Goal: Transaction & Acquisition: Obtain resource

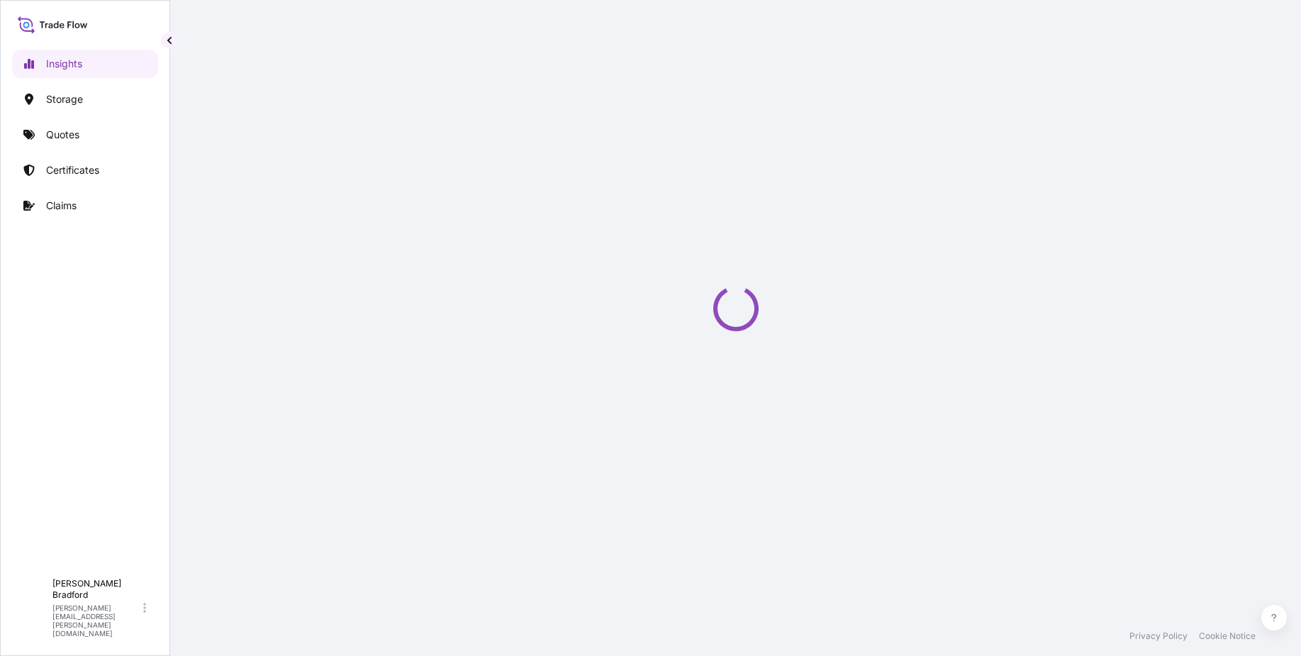
select select "2025"
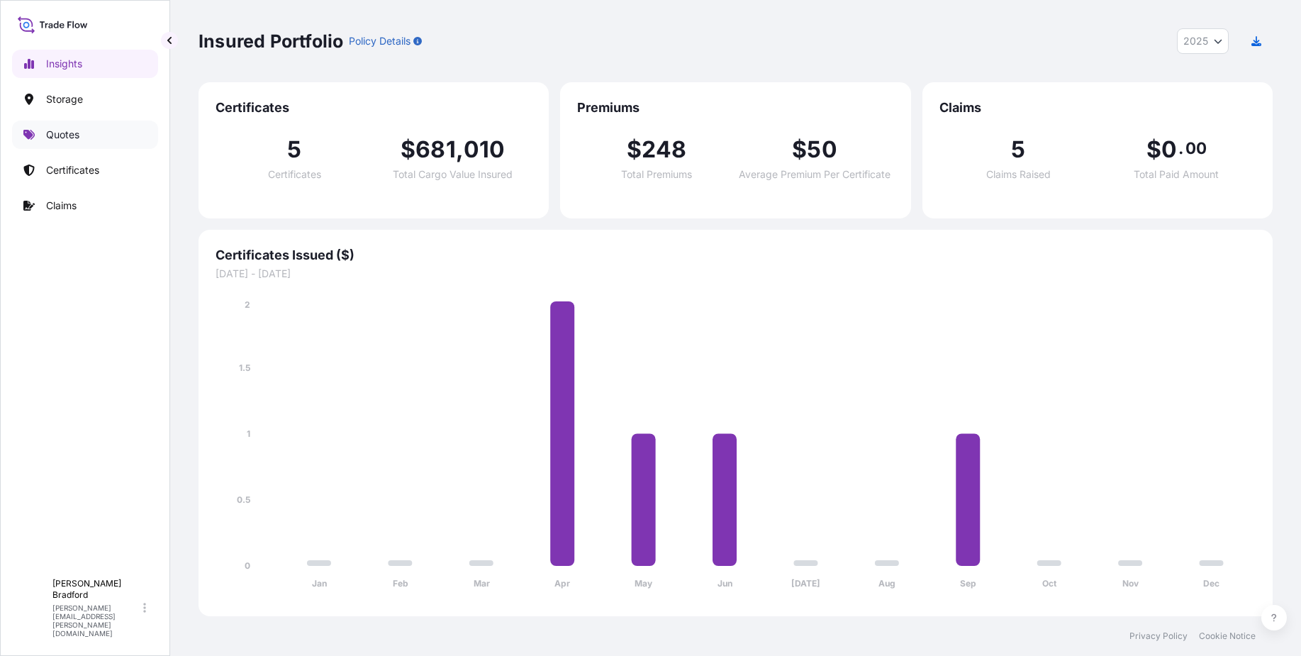
click at [57, 138] on p "Quotes" at bounding box center [62, 135] width 33 height 14
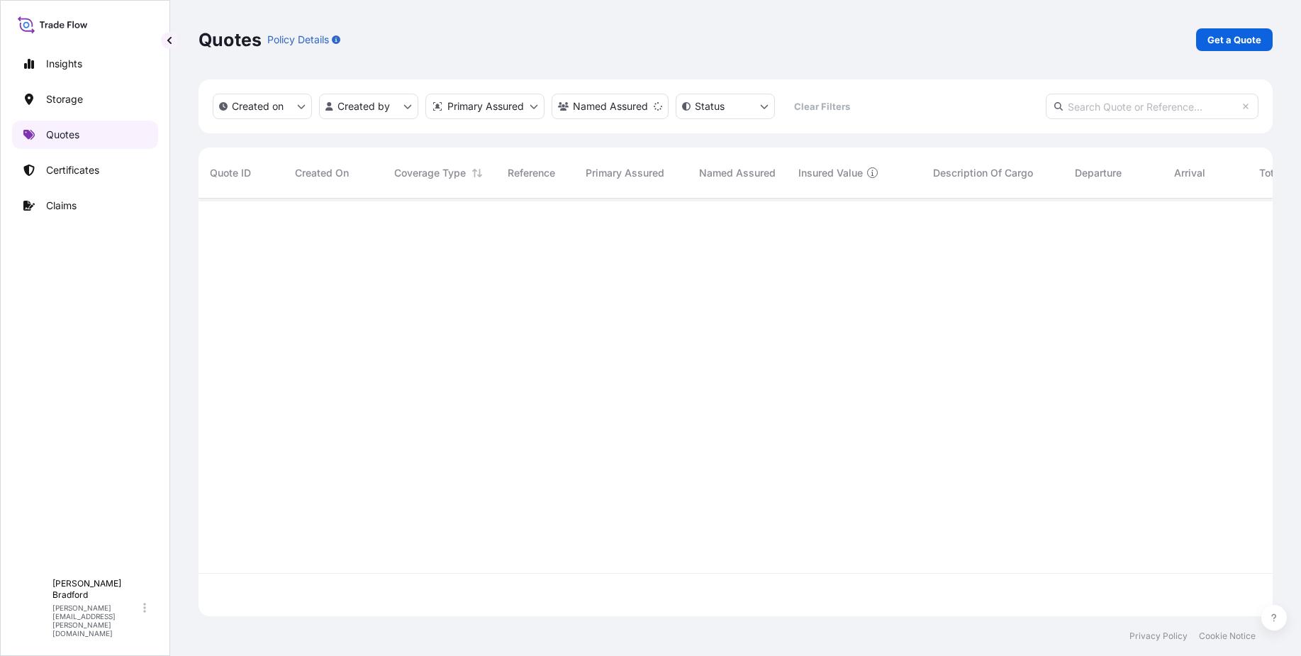
scroll to position [458, 1063]
click at [62, 165] on p "Certificates" at bounding box center [72, 170] width 53 height 14
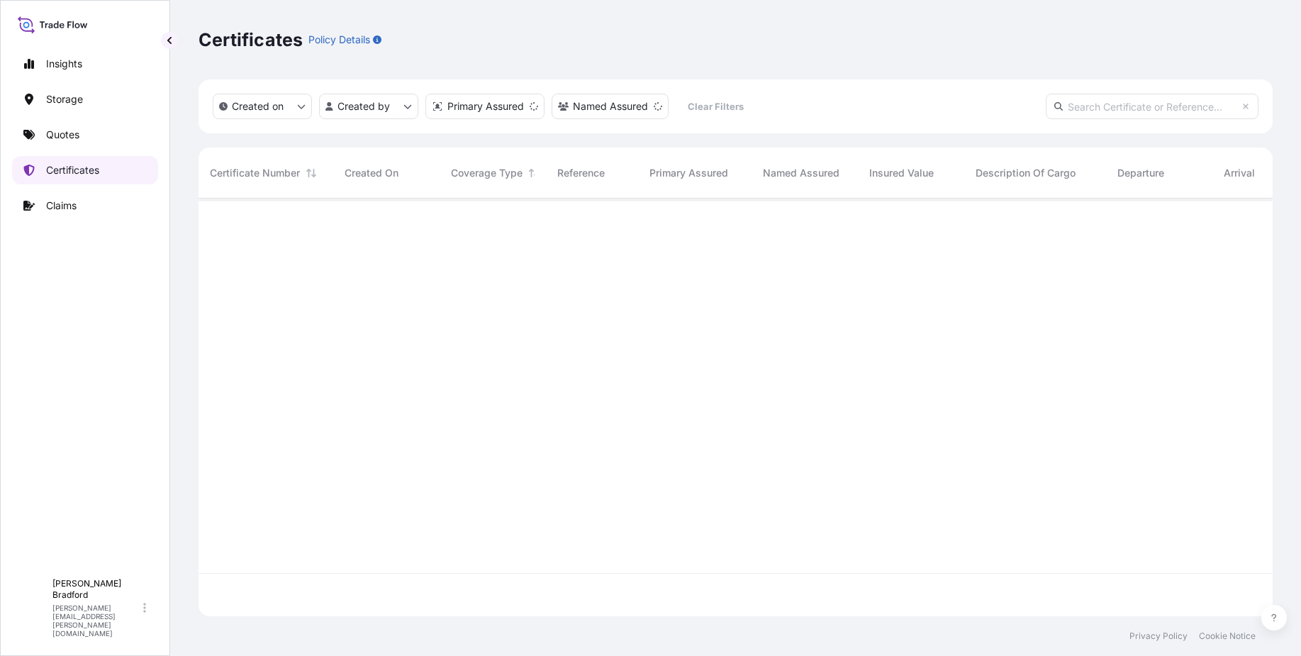
scroll to position [415, 1063]
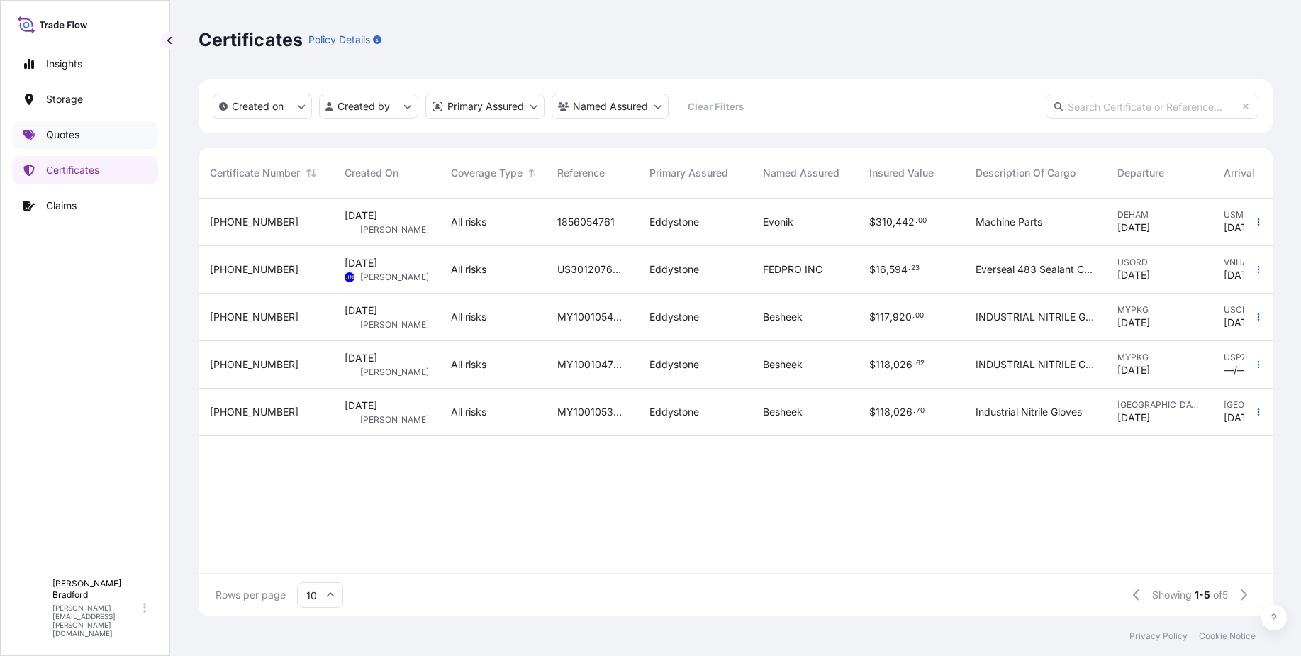
click at [67, 137] on p "Quotes" at bounding box center [62, 135] width 33 height 14
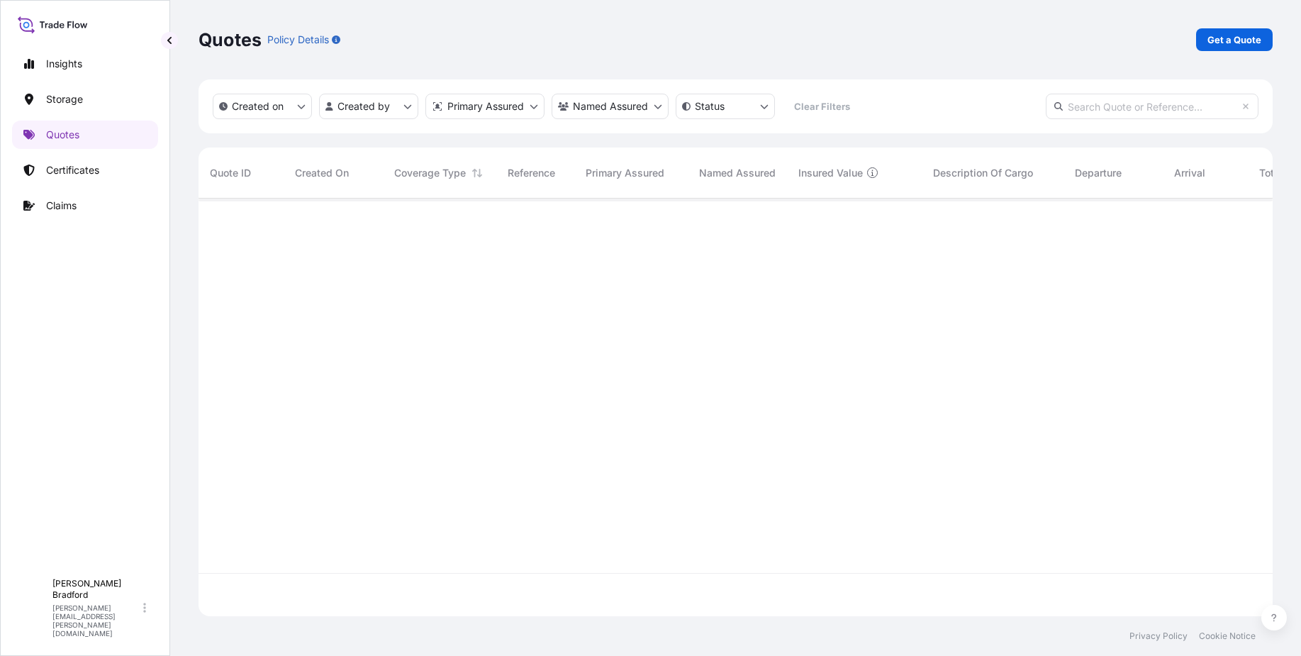
scroll to position [458, 1063]
click at [1252, 35] on p "Get a Quote" at bounding box center [1234, 40] width 54 height 14
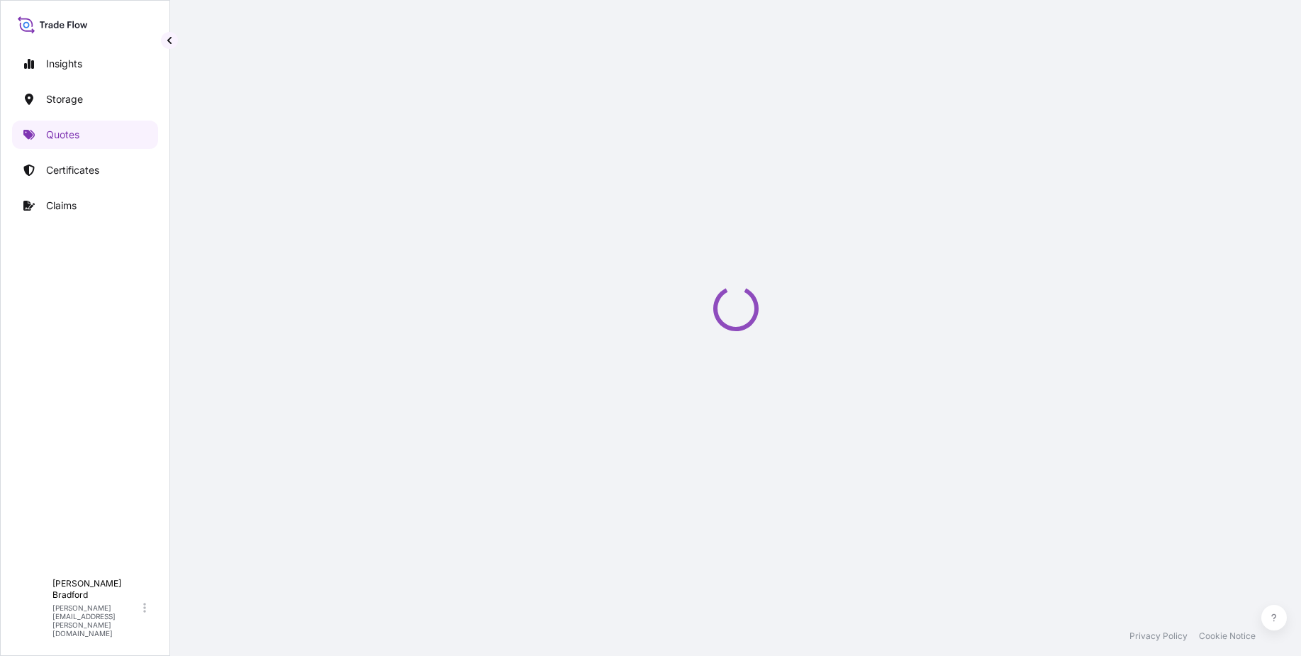
select select "Water"
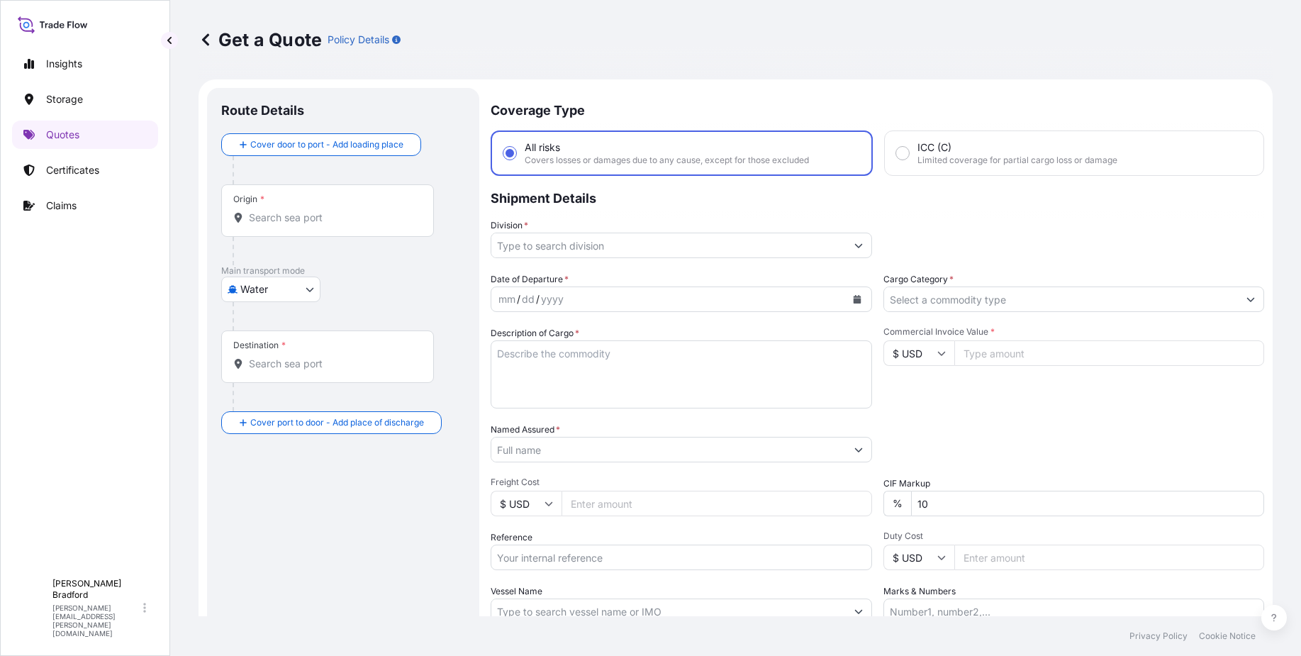
scroll to position [23, 0]
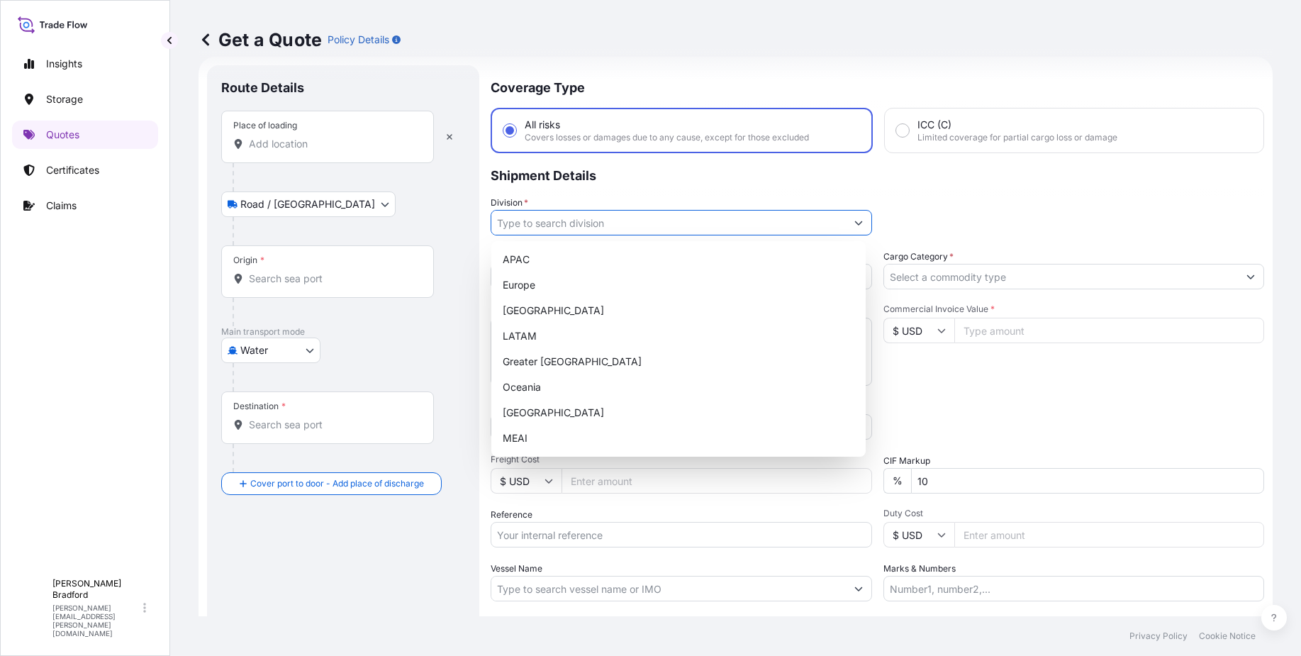
click at [607, 225] on input "Division *" at bounding box center [668, 223] width 354 height 26
click at [586, 308] on div "[GEOGRAPHIC_DATA]" at bounding box center [678, 311] width 363 height 26
type input "[GEOGRAPHIC_DATA]"
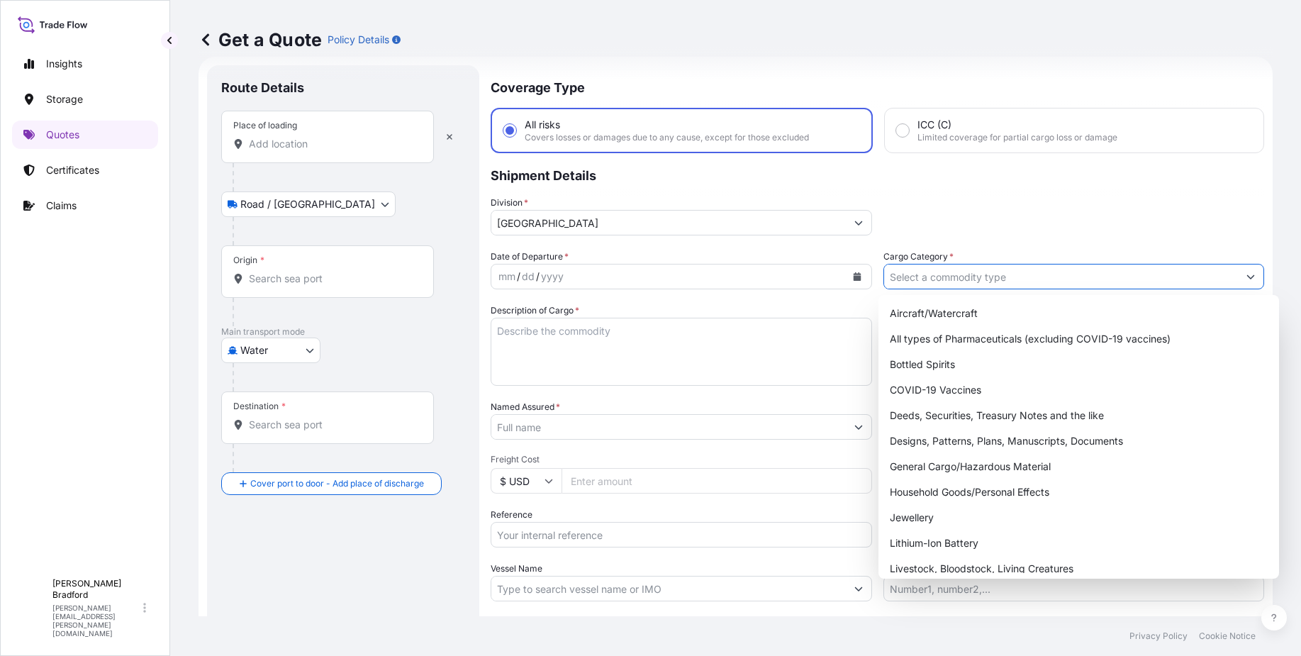
click at [983, 276] on input "Cargo Category *" at bounding box center [1061, 277] width 354 height 26
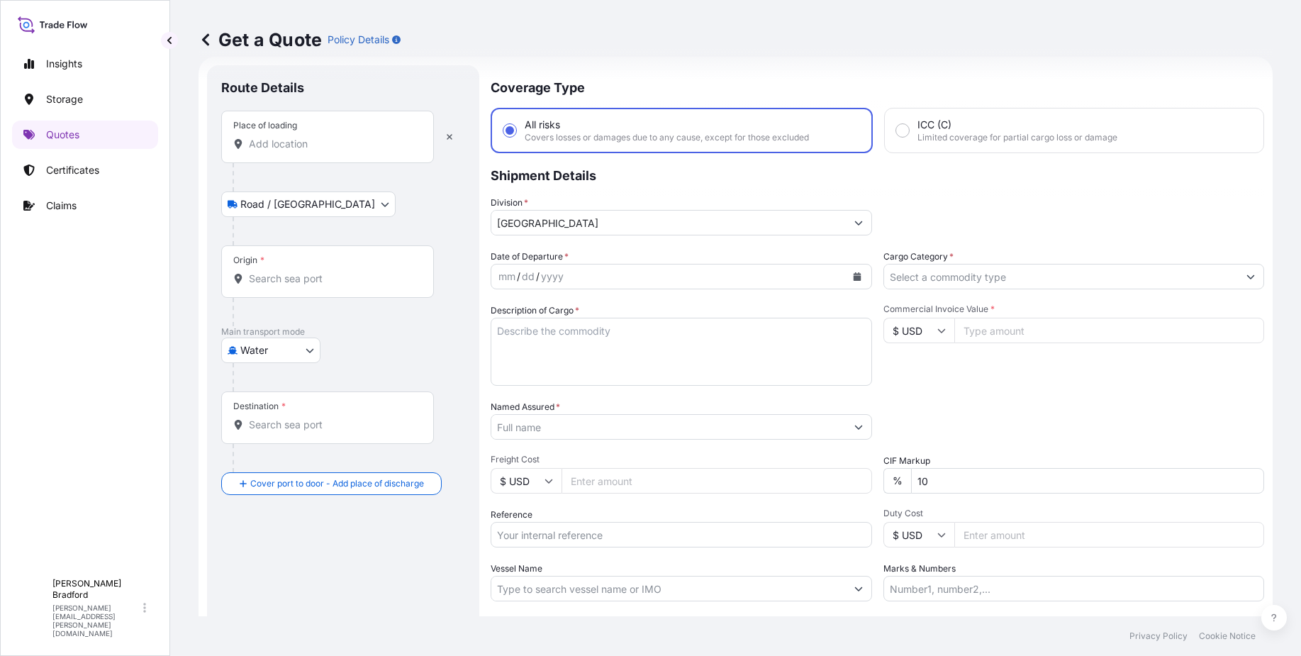
click at [318, 207] on body "Insights Storage Quotes Certificates Claims T [PERSON_NAME] [PERSON_NAME][EMAIL…" at bounding box center [650, 328] width 1301 height 656
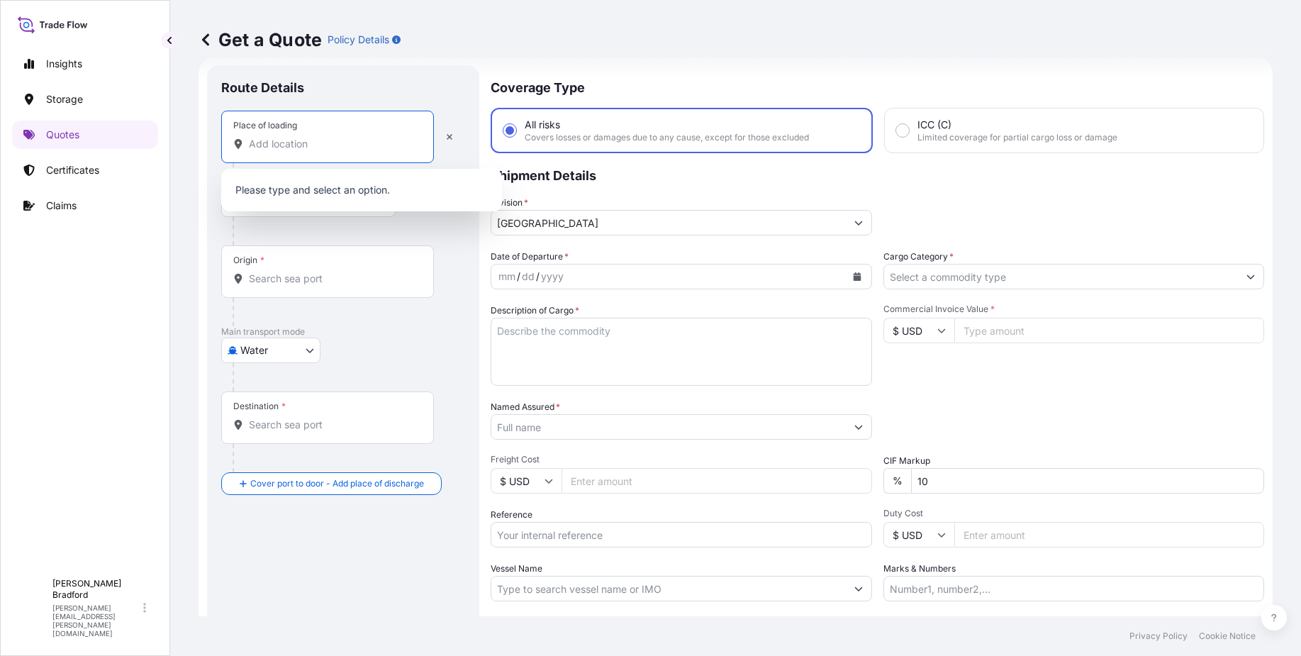
click at [299, 141] on input "Place of loading" at bounding box center [332, 144] width 167 height 14
click at [284, 147] on input "Place of loading" at bounding box center [332, 144] width 167 height 14
click at [288, 145] on input "Place of loading" at bounding box center [332, 144] width 167 height 14
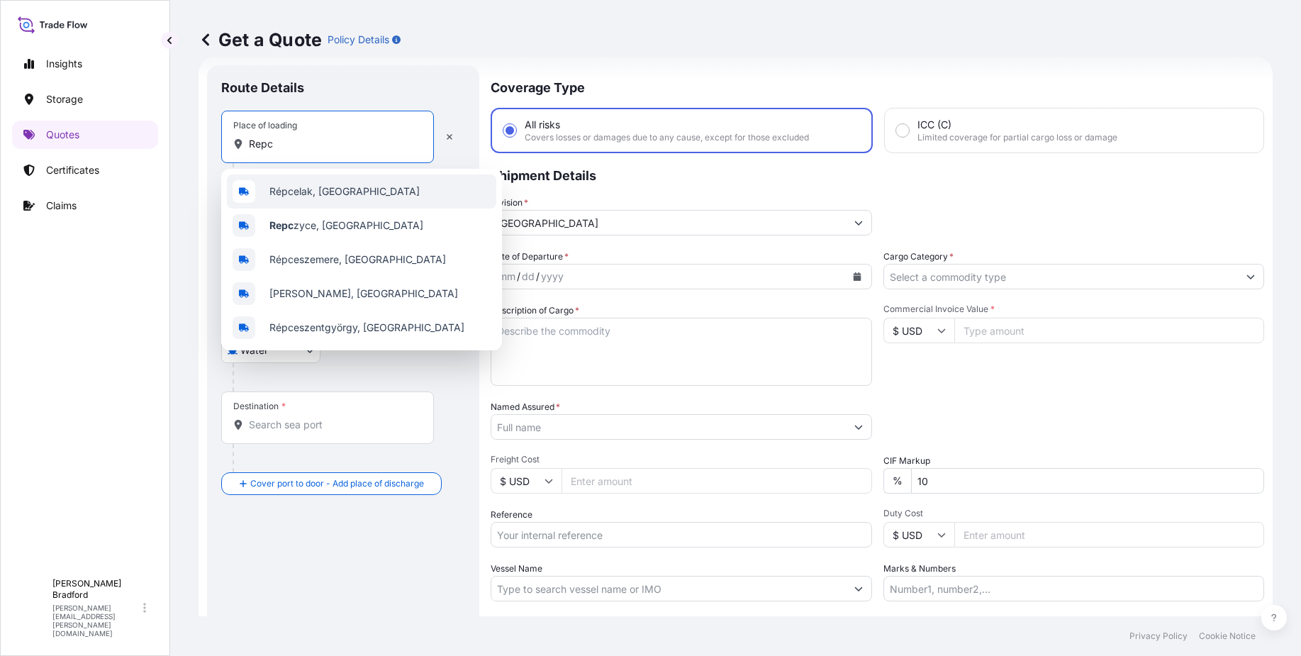
click at [318, 196] on span "Répcelak, [GEOGRAPHIC_DATA]" at bounding box center [344, 191] width 150 height 14
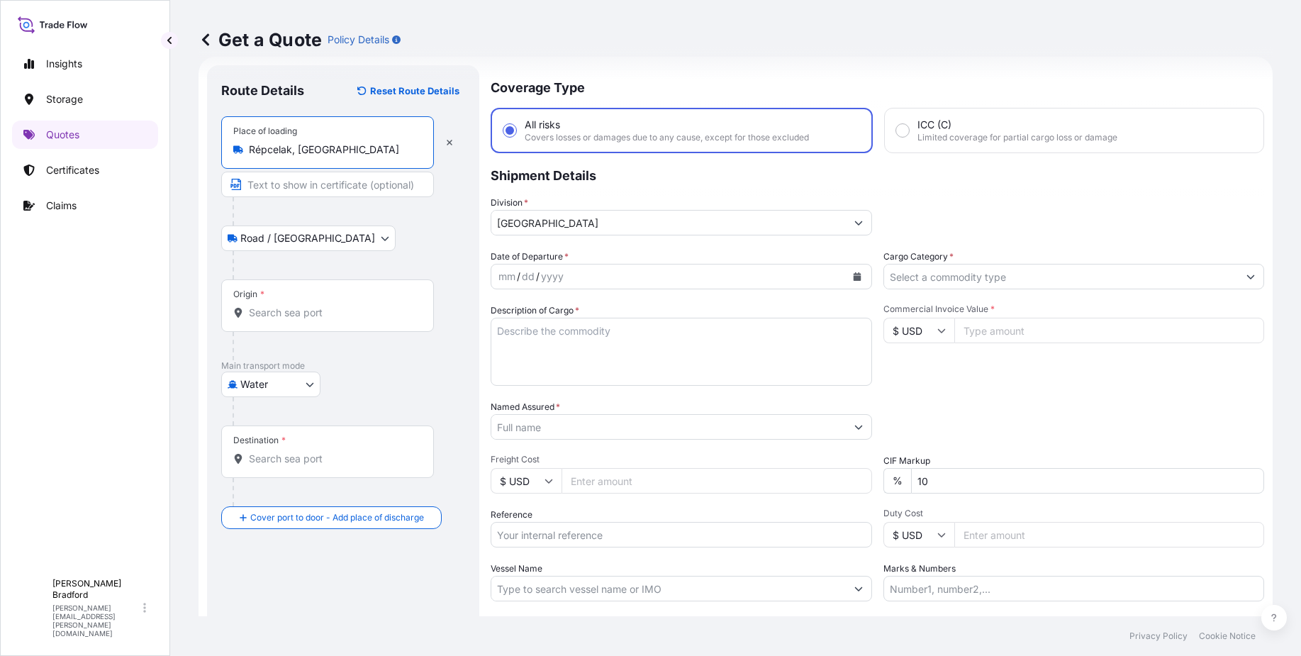
type input "Répcelak, [GEOGRAPHIC_DATA]"
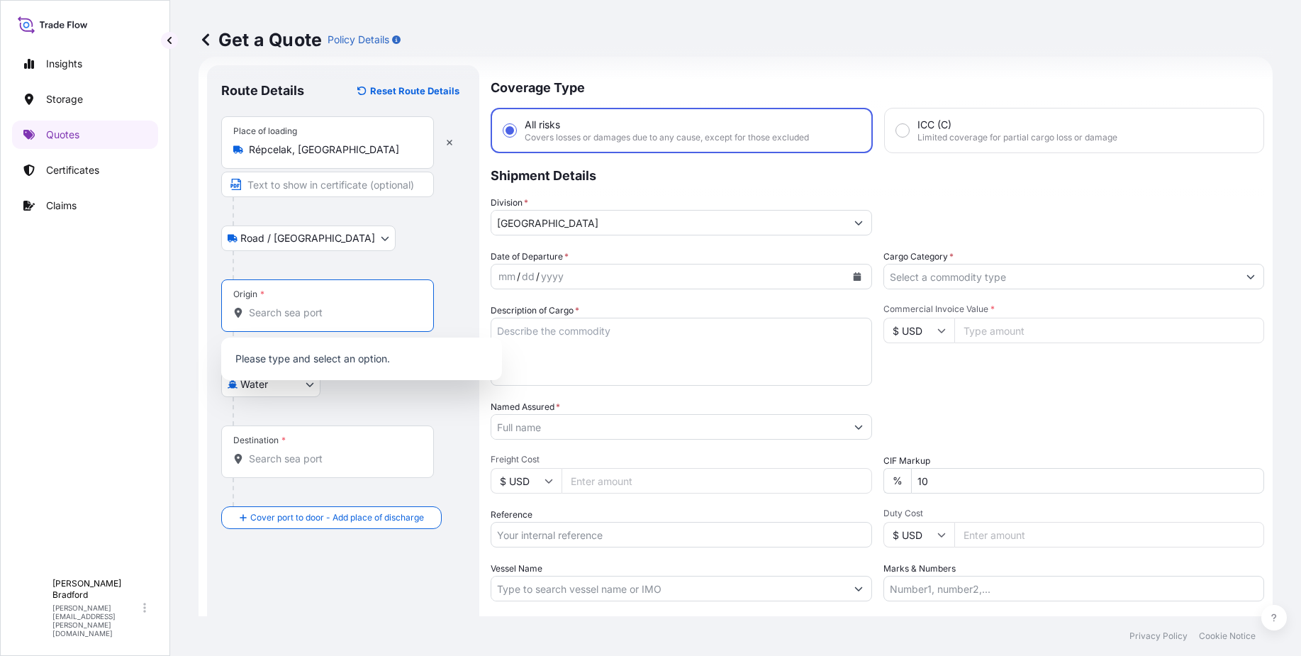
click at [262, 318] on input "Origin *" at bounding box center [332, 313] width 167 height 14
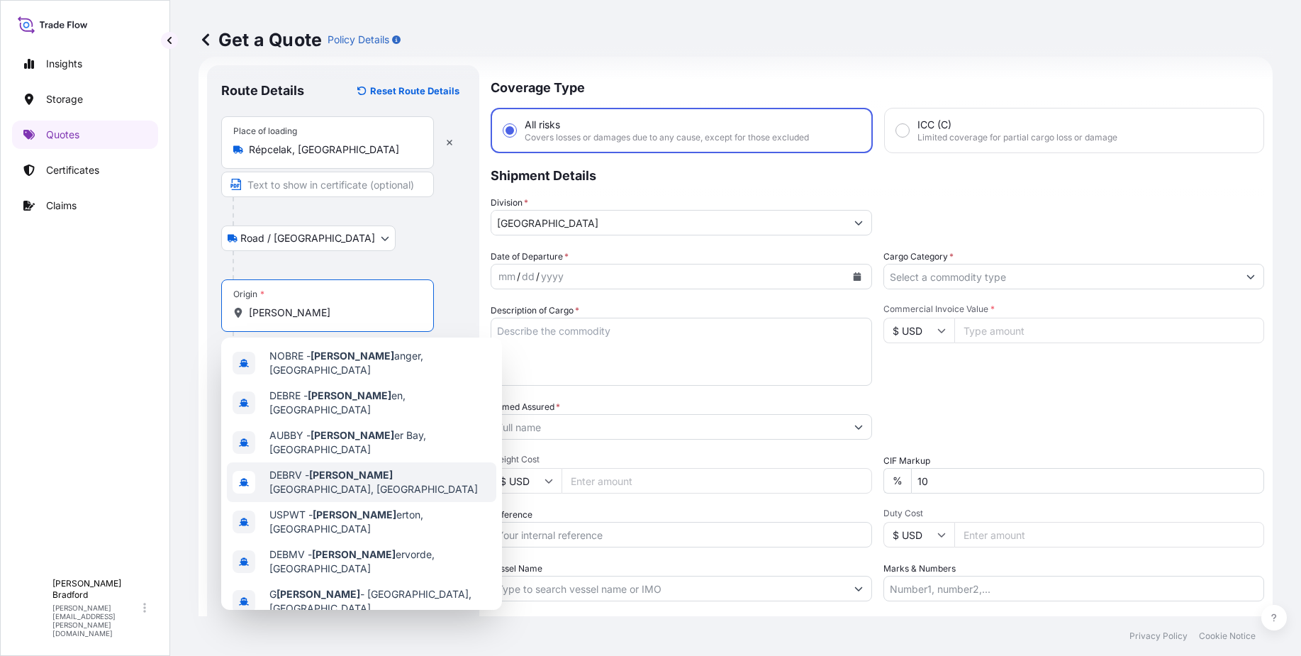
click at [299, 468] on span "DEBRV - [PERSON_NAME] erhaven, [GEOGRAPHIC_DATA]" at bounding box center [379, 482] width 221 height 28
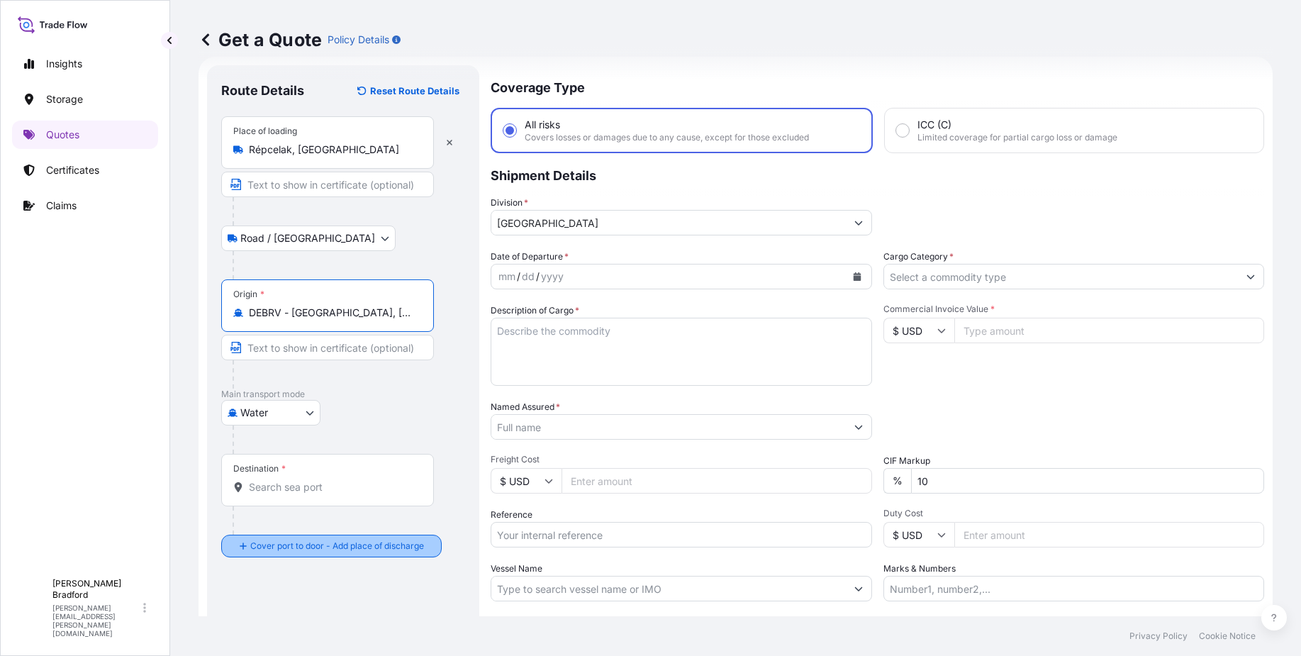
type input "DEBRV - [GEOGRAPHIC_DATA], [GEOGRAPHIC_DATA]"
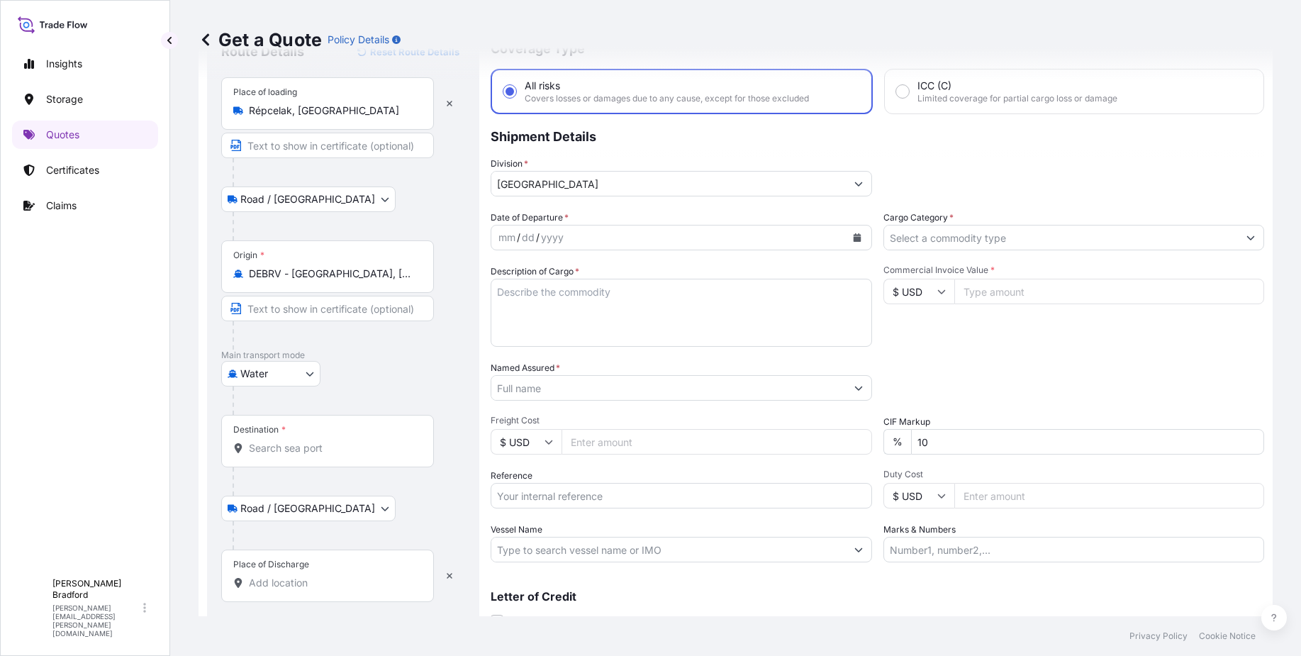
scroll to position [94, 0]
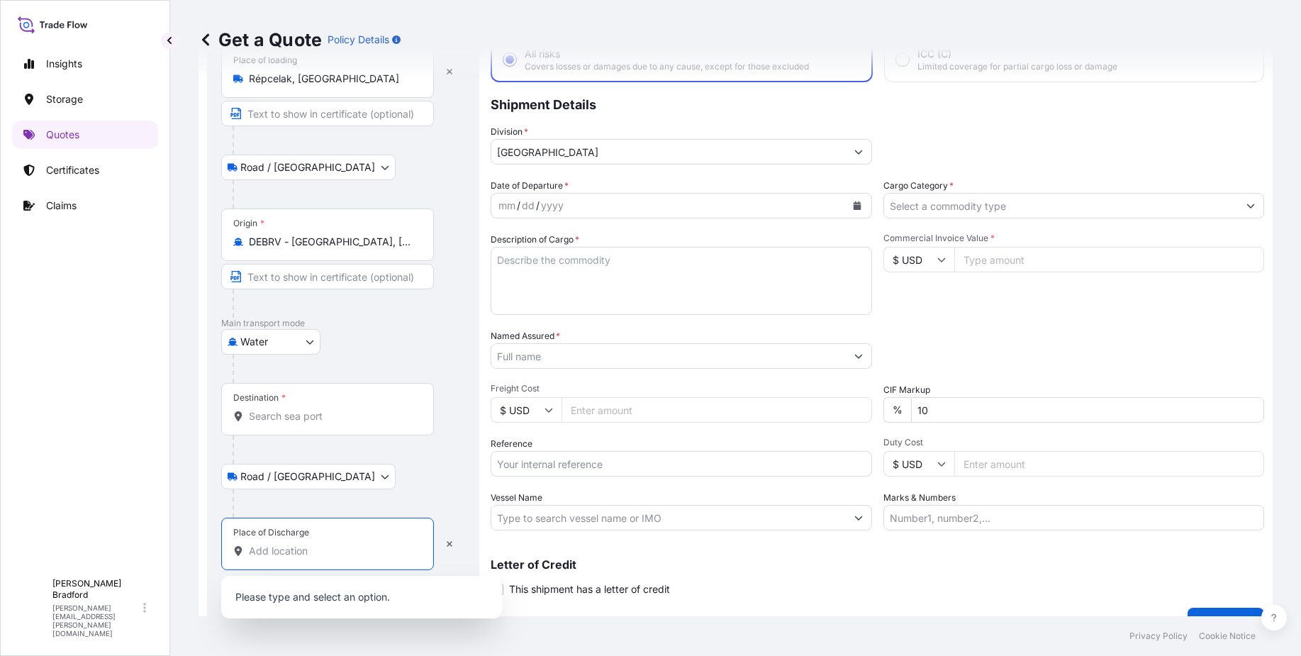
click at [286, 549] on input "Place of Discharge" at bounding box center [332, 551] width 167 height 14
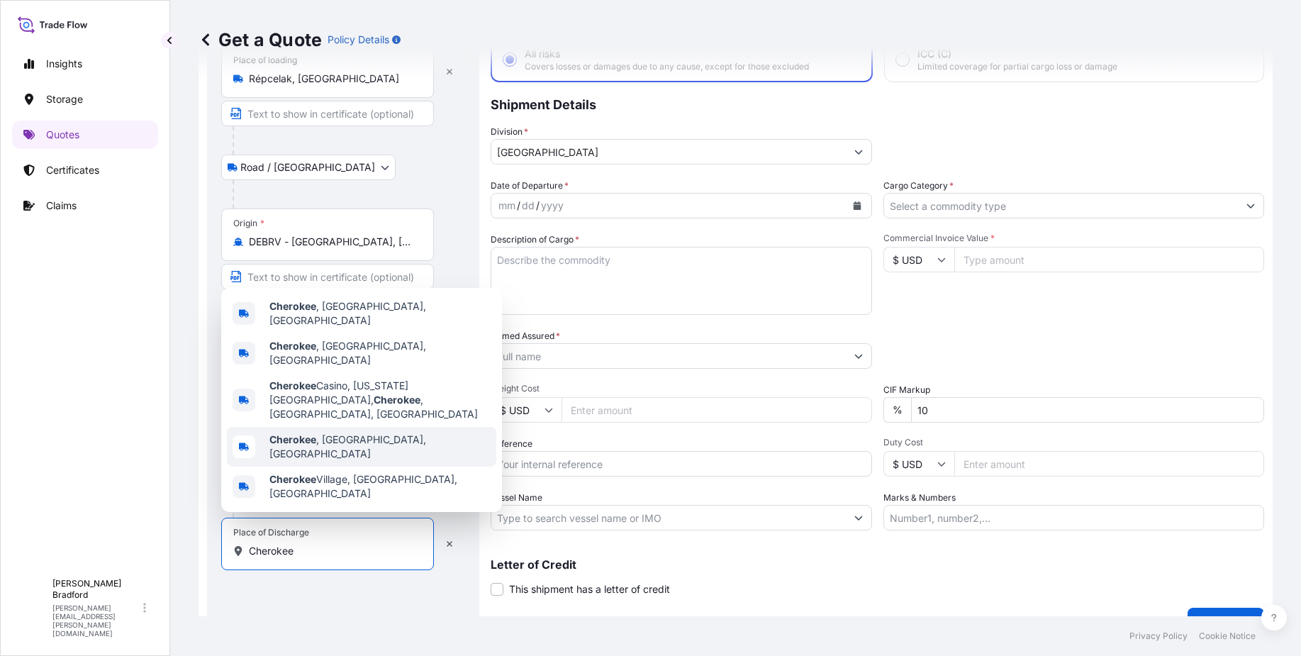
click at [316, 454] on span "Cherokee , [GEOGRAPHIC_DATA], [GEOGRAPHIC_DATA]" at bounding box center [379, 446] width 221 height 28
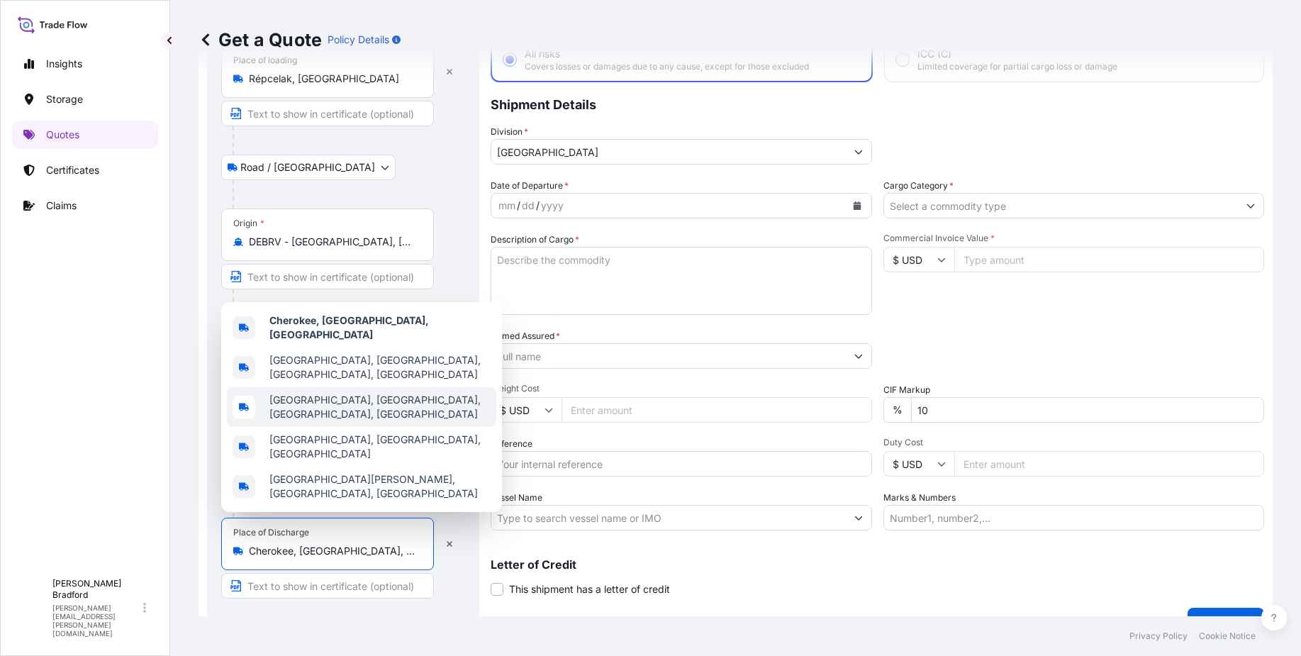
click at [291, 421] on span "[GEOGRAPHIC_DATA], [GEOGRAPHIC_DATA], [GEOGRAPHIC_DATA], [GEOGRAPHIC_DATA]" at bounding box center [379, 407] width 221 height 28
type input "[GEOGRAPHIC_DATA], [GEOGRAPHIC_DATA], [GEOGRAPHIC_DATA], [GEOGRAPHIC_DATA]"
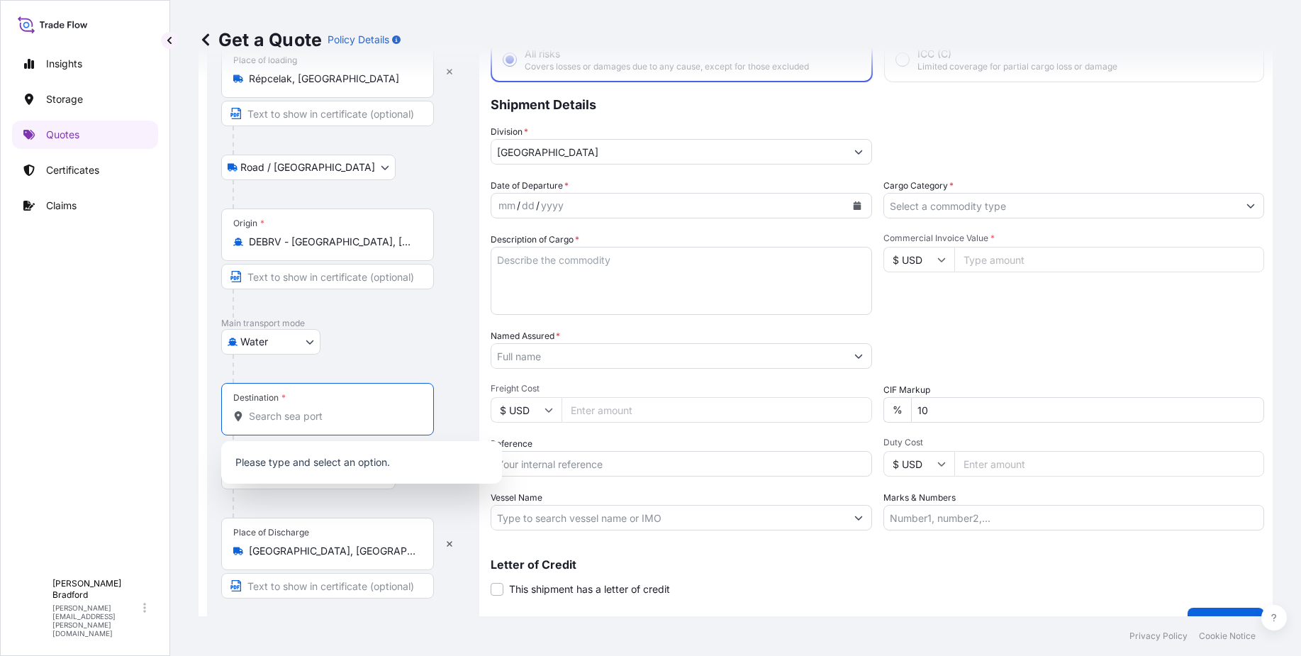
click at [291, 422] on input "Destination *" at bounding box center [332, 416] width 167 height 14
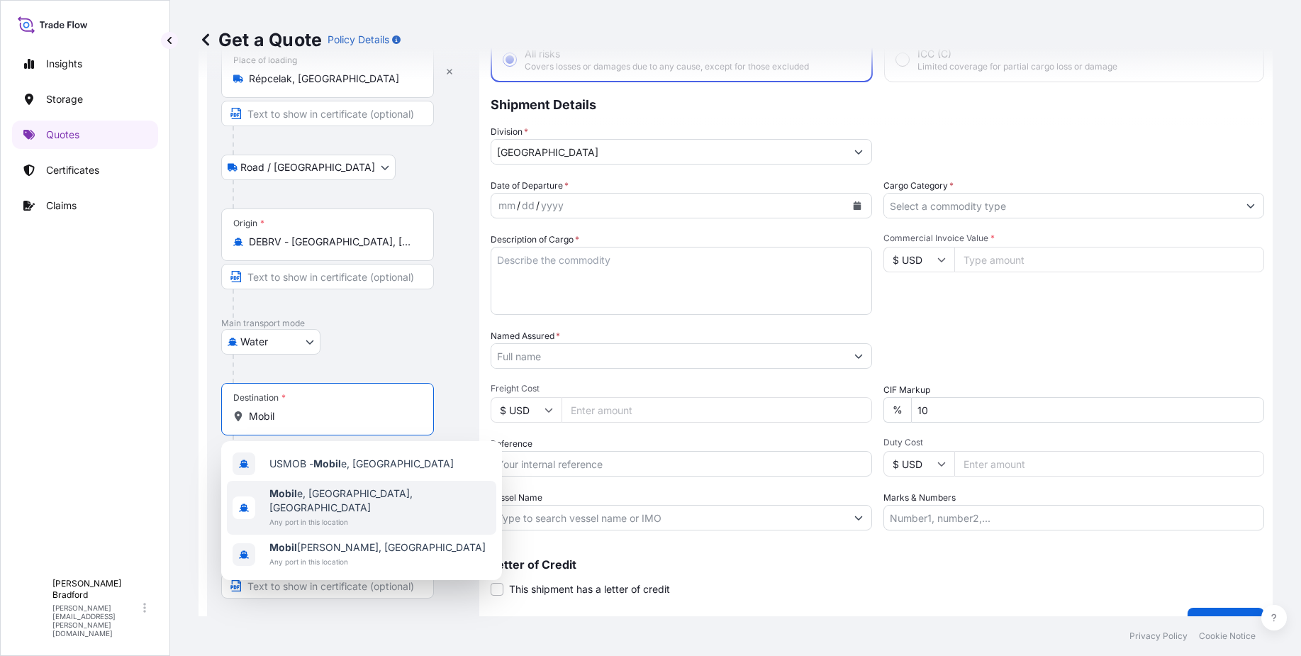
click at [369, 498] on div "Mobil e, [GEOGRAPHIC_DATA], [GEOGRAPHIC_DATA] Any port in this location" at bounding box center [361, 508] width 269 height 54
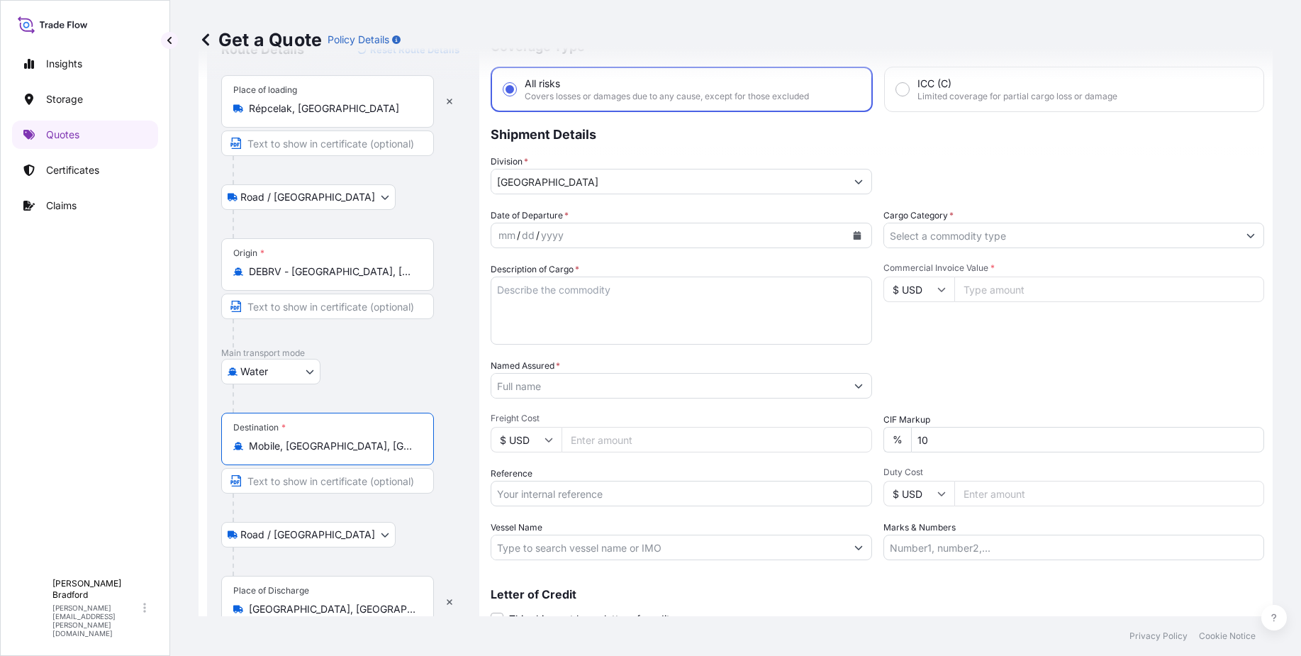
scroll to position [0, 0]
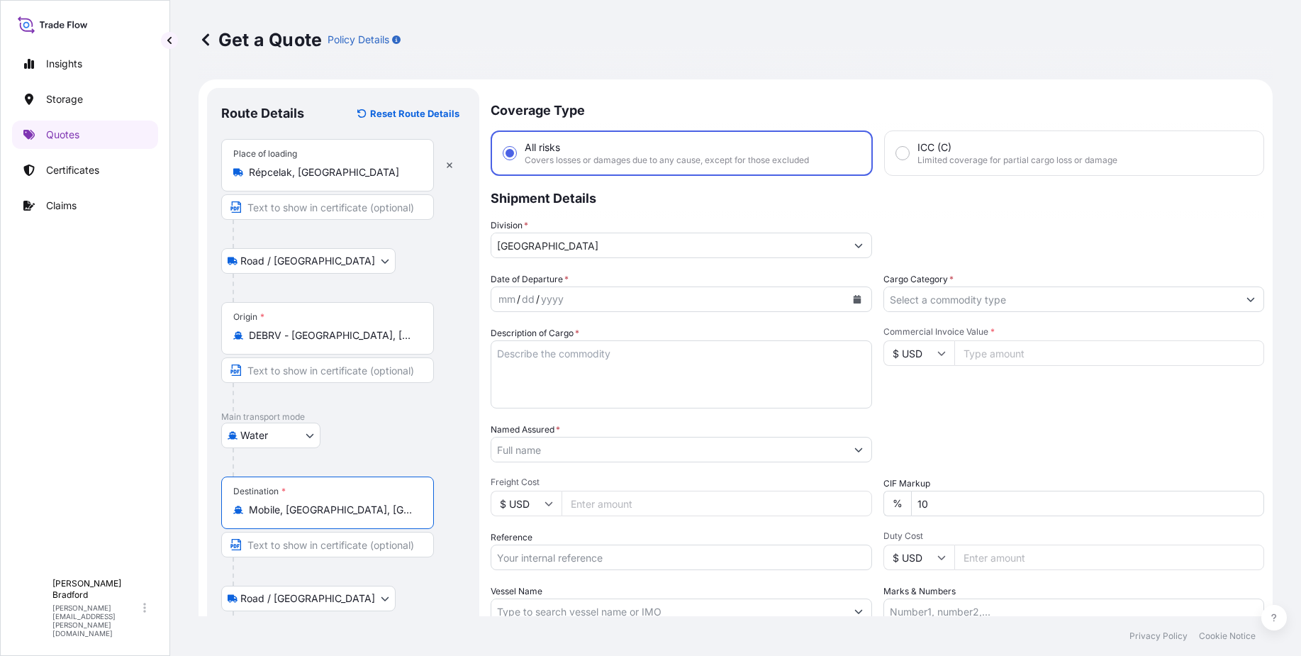
type input "Mobile, [GEOGRAPHIC_DATA], [GEOGRAPHIC_DATA]"
click at [853, 296] on icon "Calendar" at bounding box center [857, 299] width 8 height 9
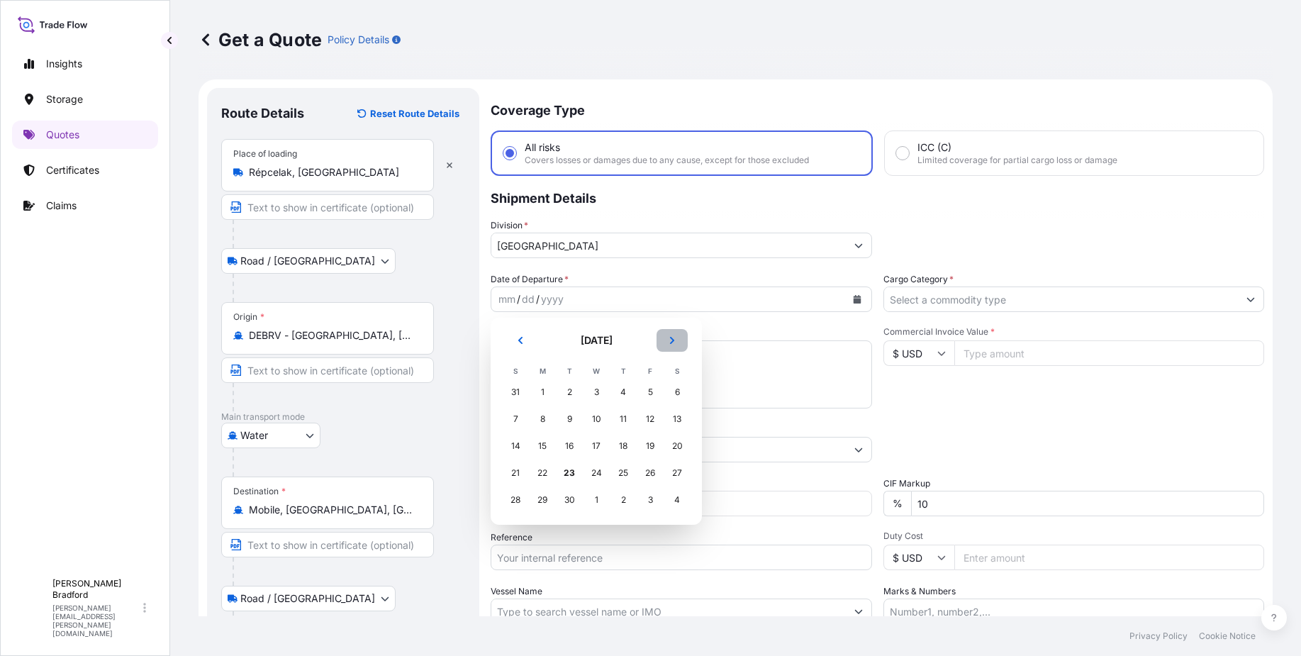
click at [667, 335] on button "Next" at bounding box center [671, 340] width 31 height 23
click at [520, 342] on icon "Previous" at bounding box center [520, 340] width 4 height 7
click at [591, 476] on div "24" at bounding box center [596, 473] width 26 height 26
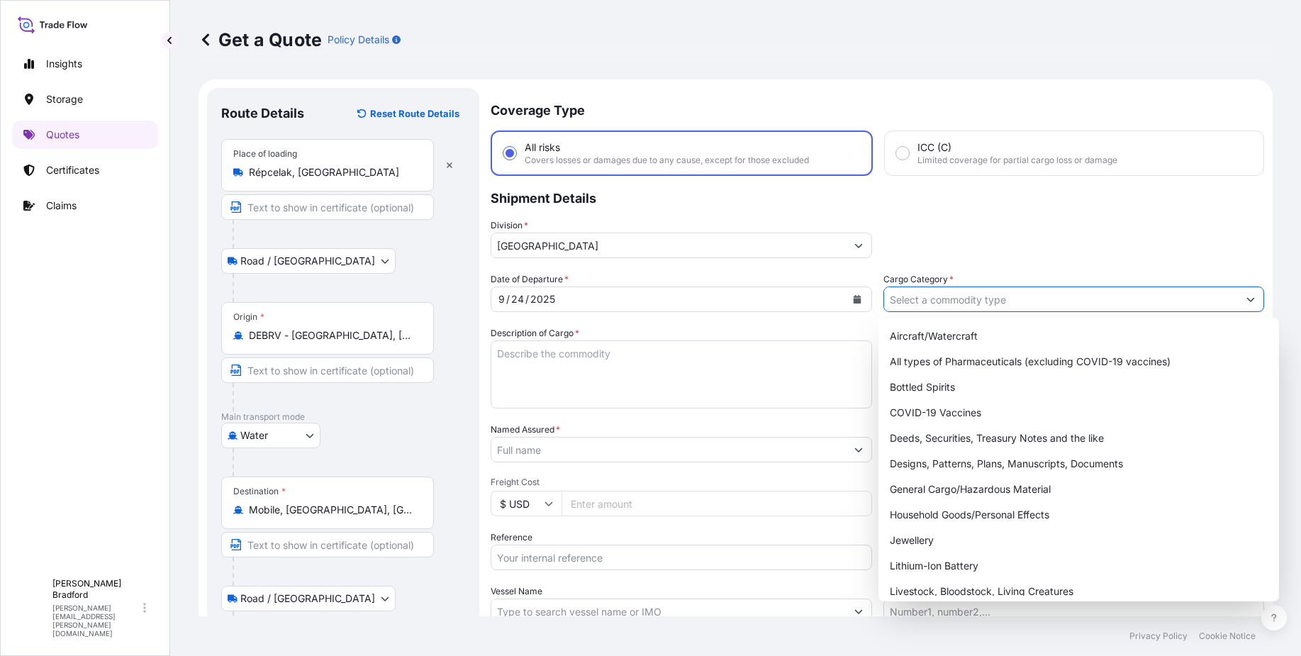
click at [983, 300] on input "Cargo Category *" at bounding box center [1061, 299] width 354 height 26
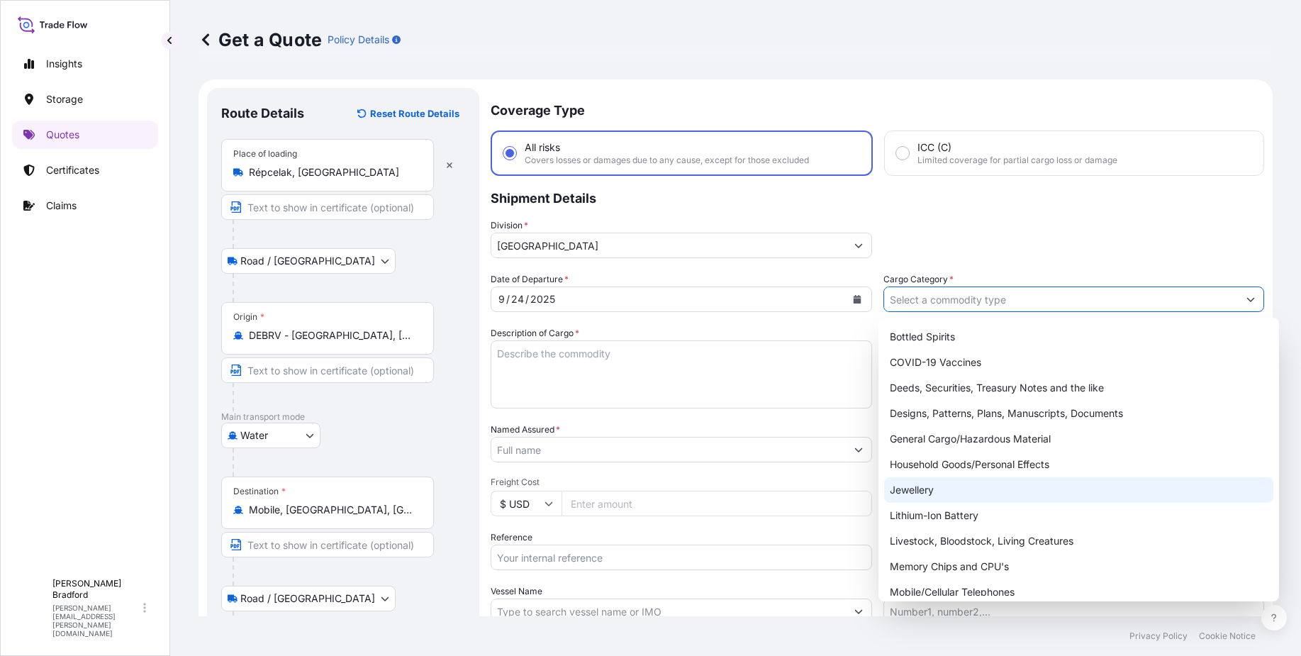
scroll to position [26, 0]
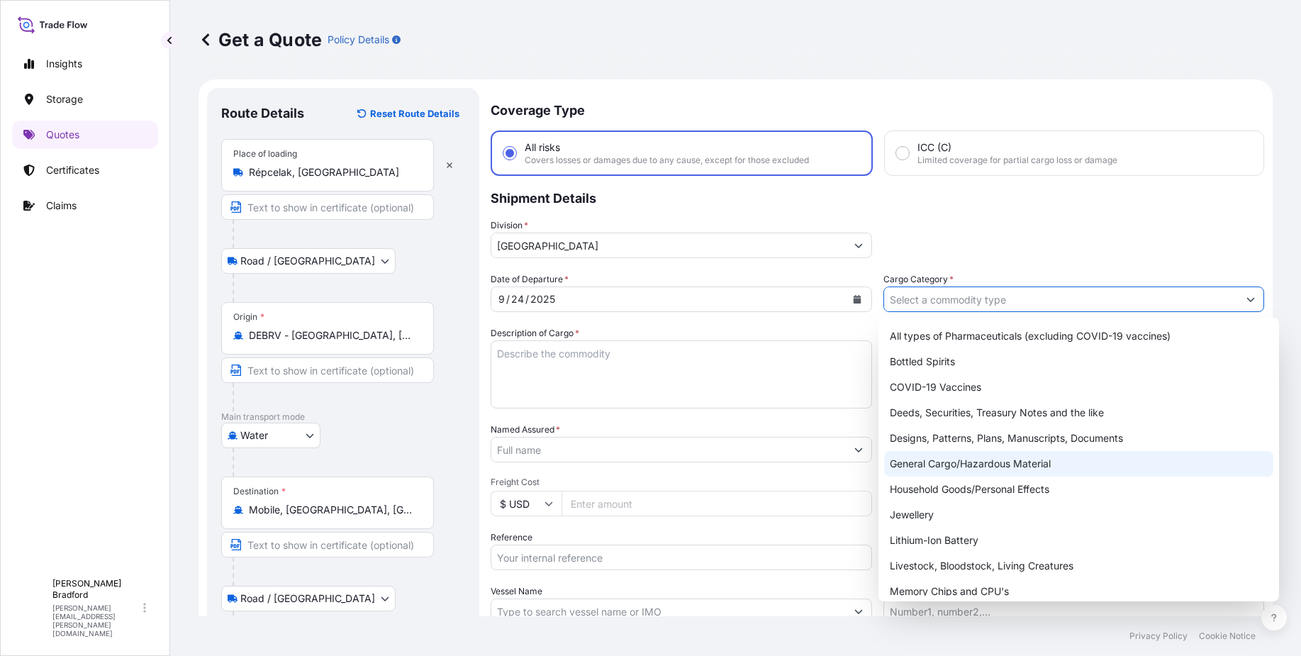
click at [936, 453] on div "General Cargo/Hazardous Material" at bounding box center [1078, 464] width 389 height 26
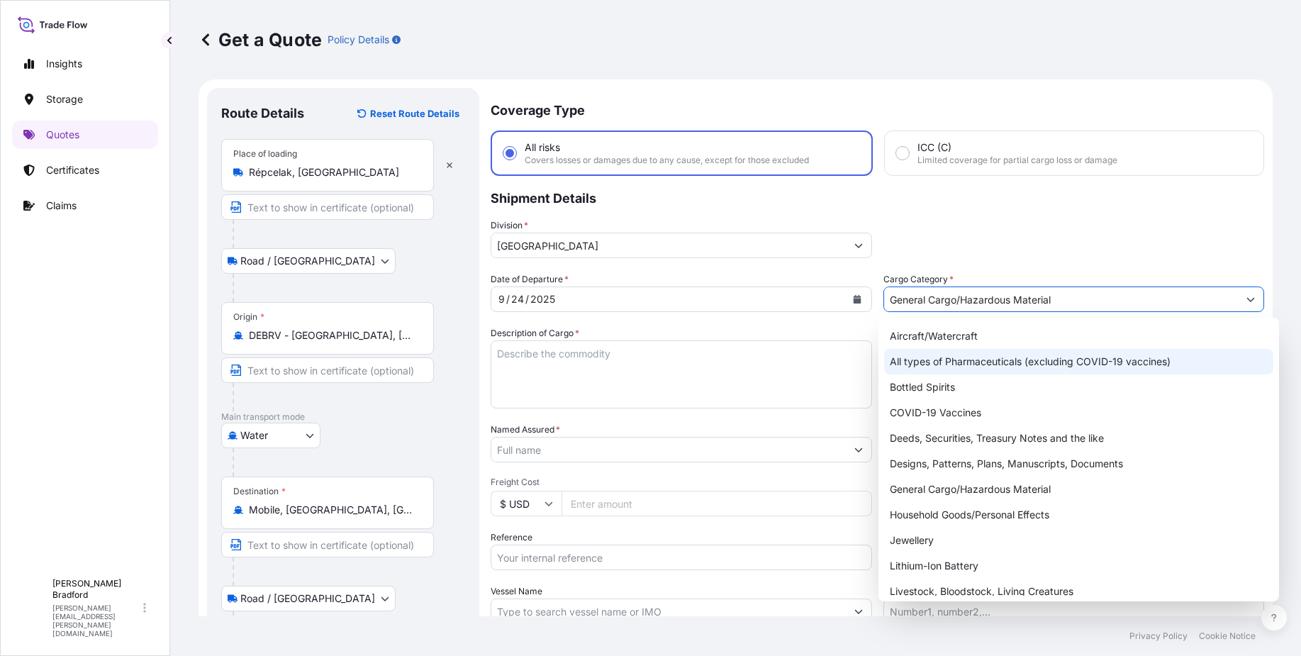
click at [1018, 352] on div "All types of Pharmaceuticals (excluding COVID-19 vaccines)" at bounding box center [1078, 362] width 389 height 26
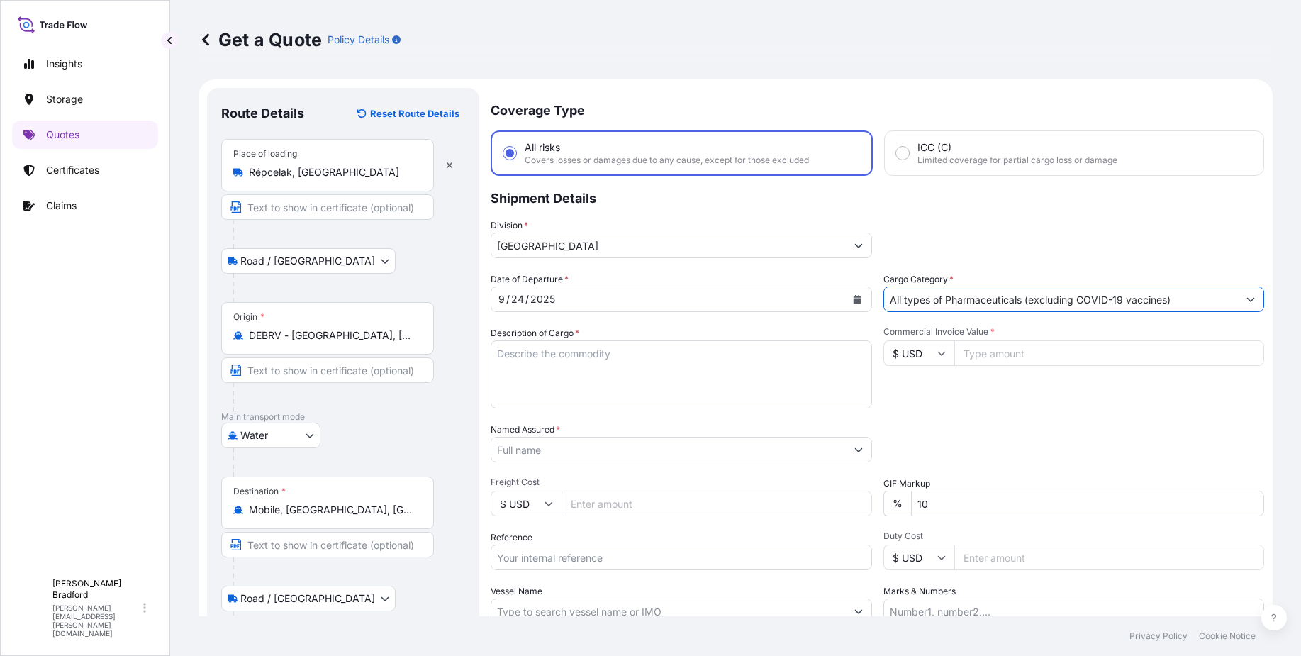
click at [1173, 296] on input "All types of Pharmaceuticals (excluding COVID-19 vaccines)" at bounding box center [1061, 299] width 354 height 26
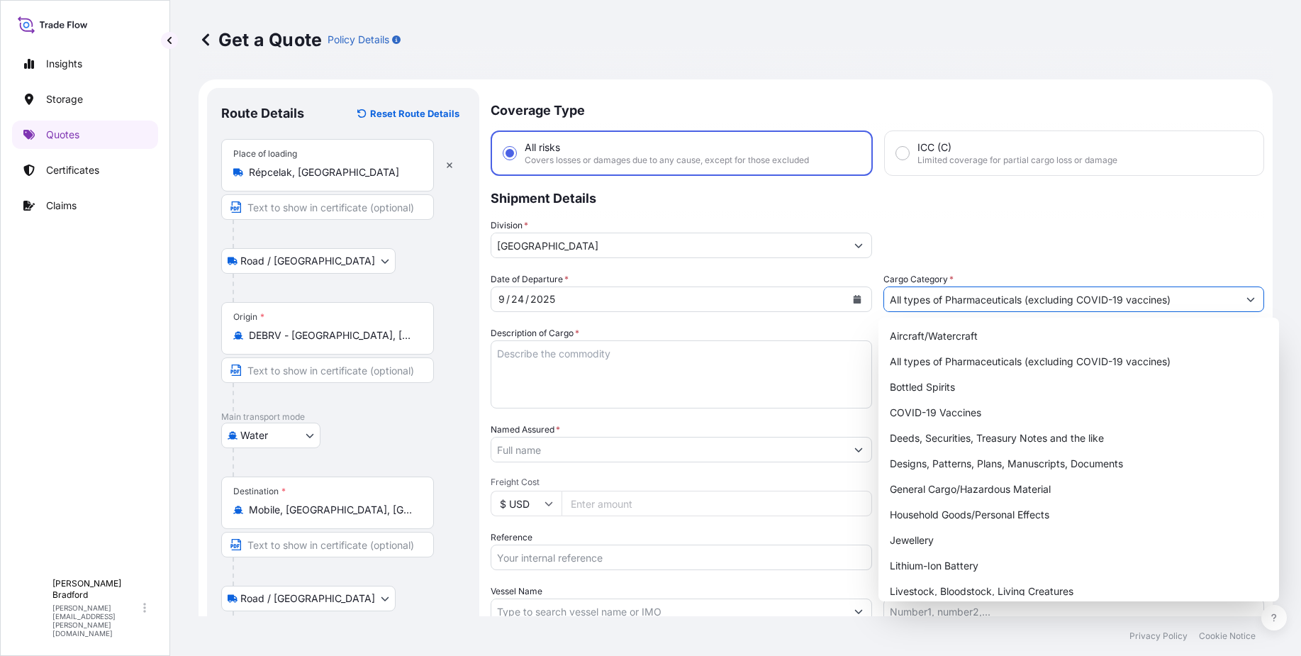
click at [1245, 301] on button "Show suggestions" at bounding box center [1251, 299] width 26 height 26
click at [929, 495] on div "General Cargo/Hazardous Material" at bounding box center [1078, 489] width 389 height 26
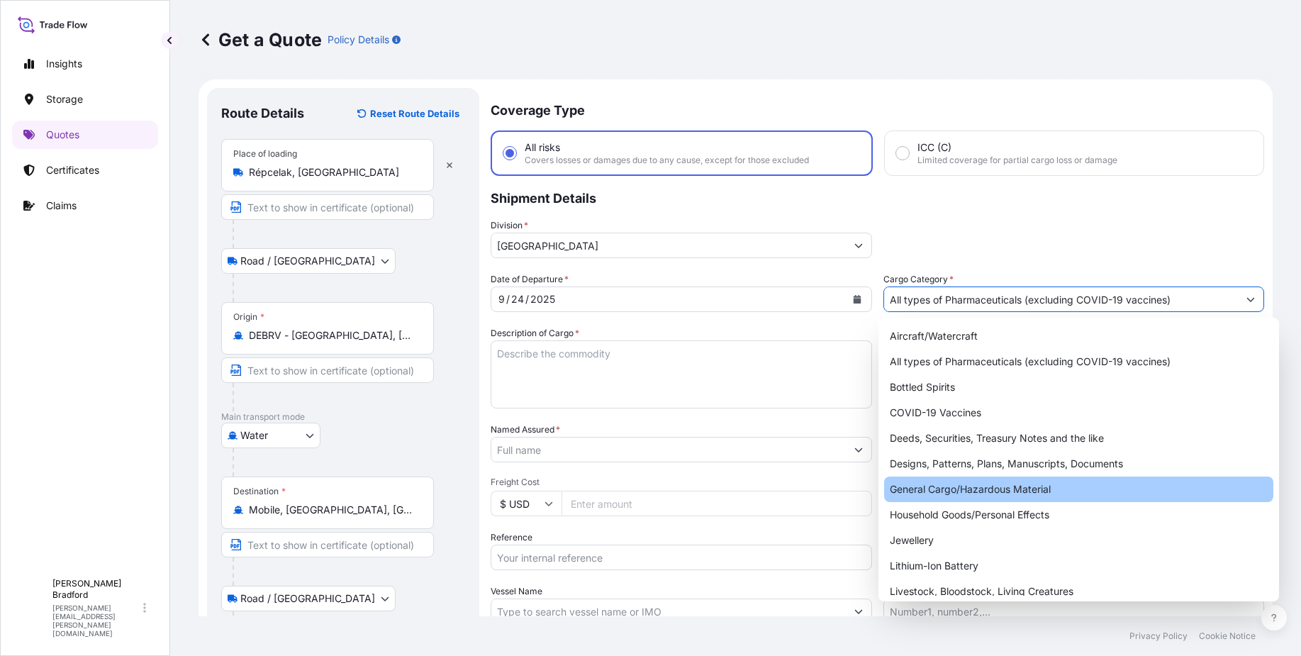
type input "General Cargo/Hazardous Material"
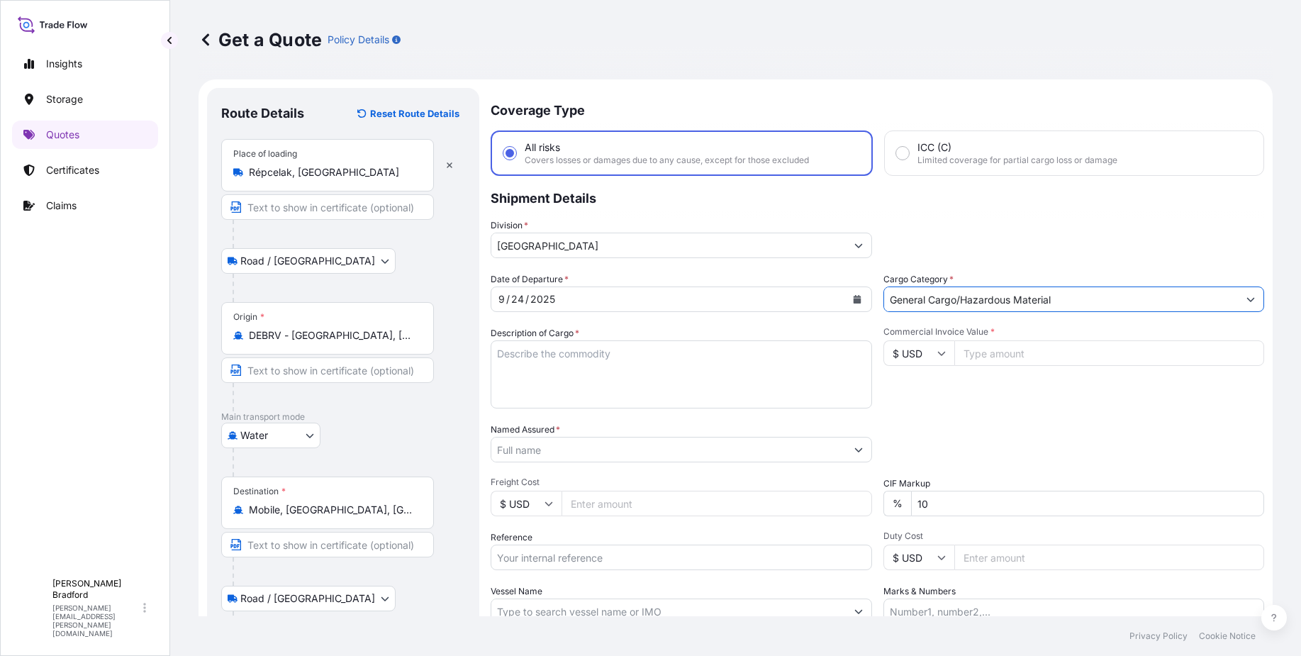
click at [968, 354] on input "Commercial Invoice Value *" at bounding box center [1109, 353] width 310 height 26
type input "6166179"
click at [1002, 414] on div "Date of Departure * [DATE] Cargo Category * General Cargo/Hazardous Material De…" at bounding box center [877, 448] width 773 height 352
click at [1014, 352] on input "6166179" at bounding box center [1109, 353] width 310 height 26
click at [961, 354] on input "6166179" at bounding box center [1109, 353] width 310 height 26
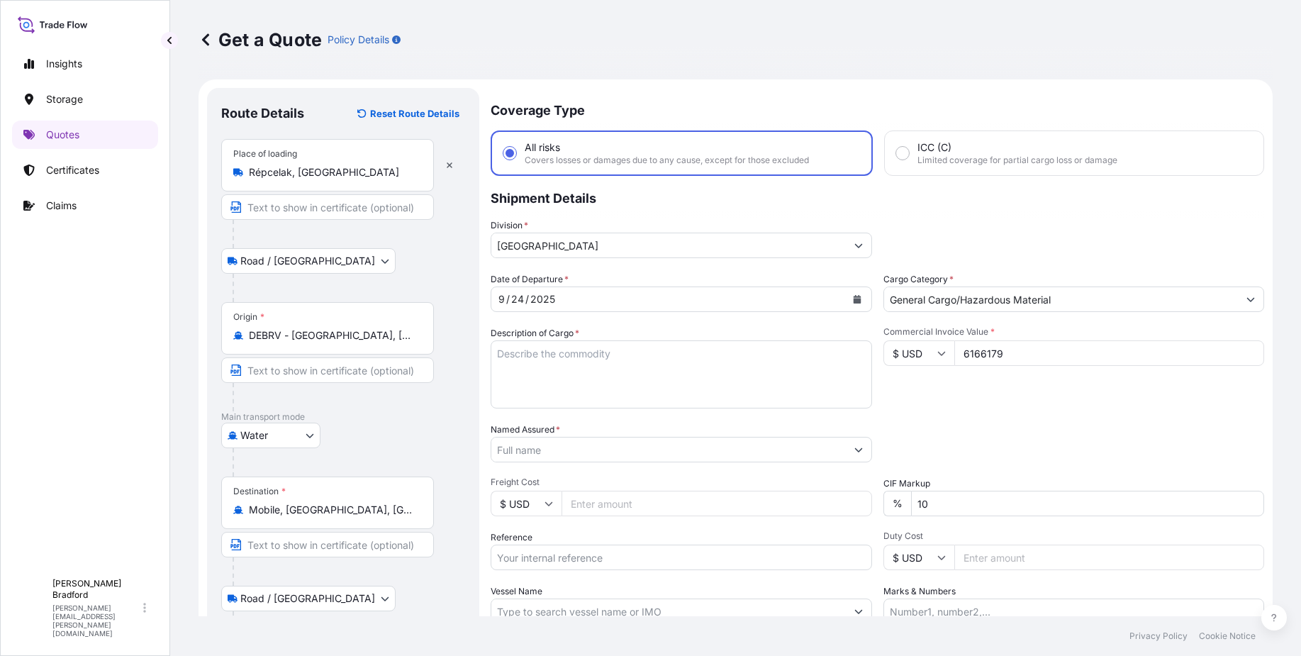
click at [963, 356] on input "6166179" at bounding box center [1109, 353] width 310 height 26
click at [733, 359] on textarea "Description of Cargo *" at bounding box center [681, 374] width 381 height 68
type textarea "P"
type textarea "Machine Parts"
click at [985, 426] on div "Packing Category Type to search a container mode Please select a primary mode o…" at bounding box center [1073, 442] width 381 height 40
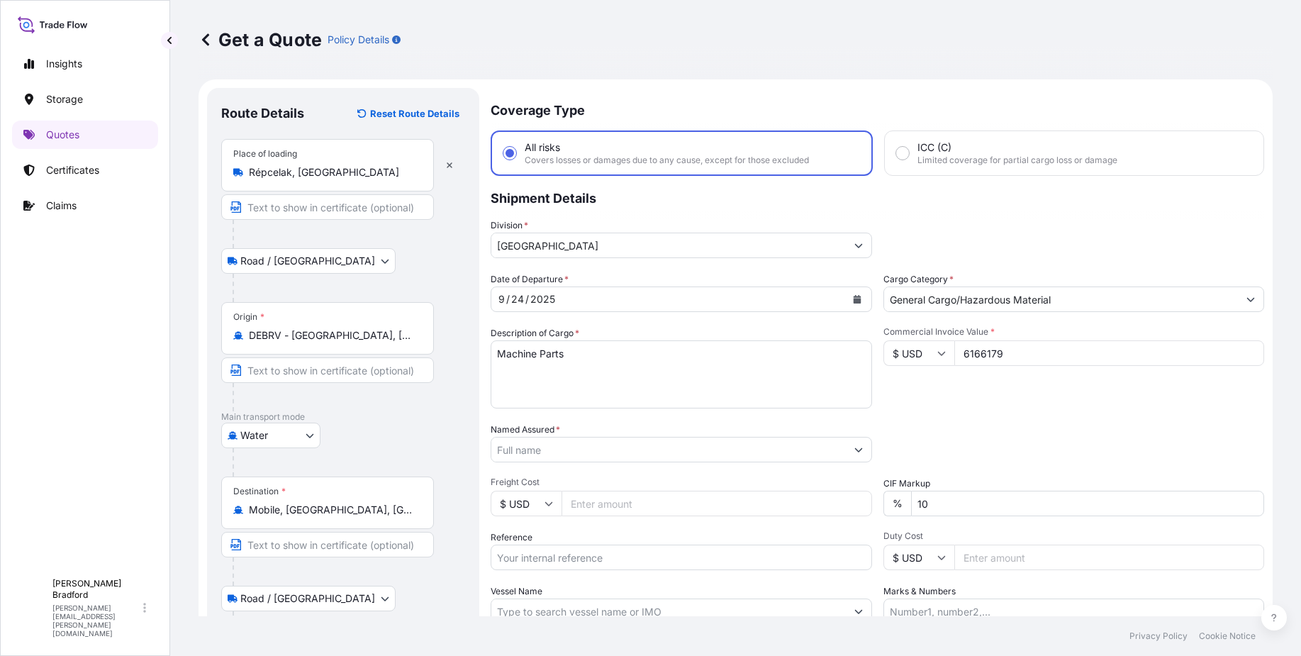
scroll to position [71, 0]
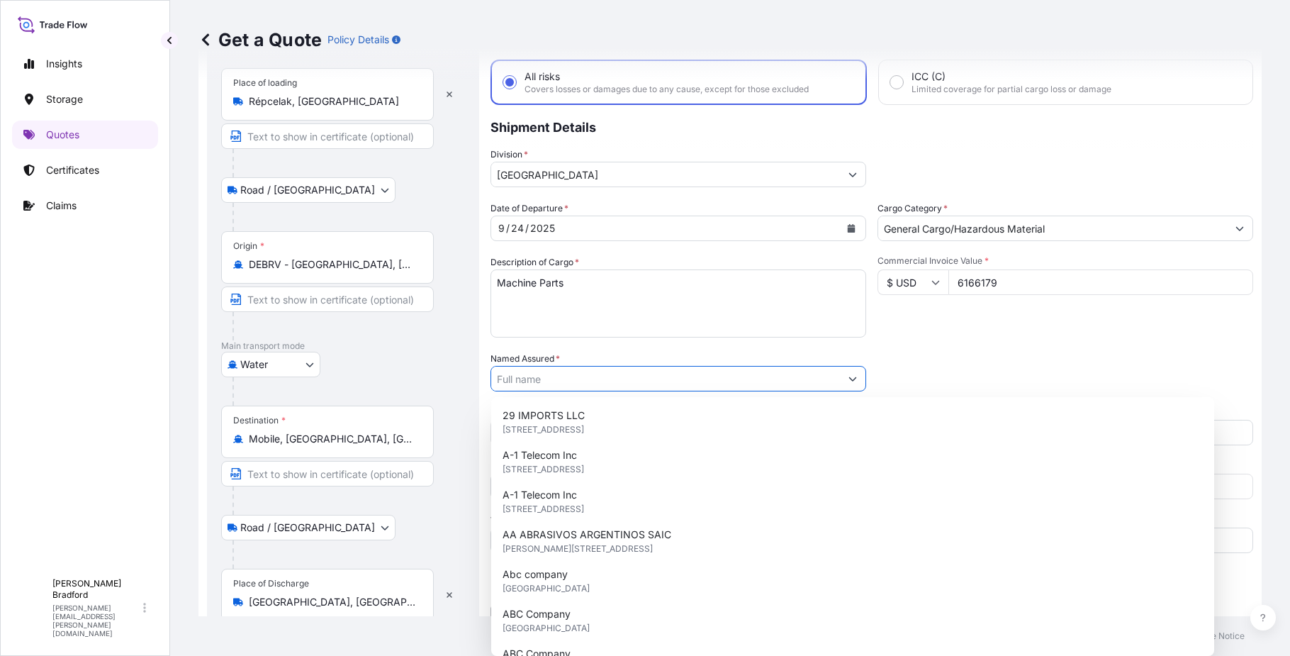
click at [856, 376] on button "Show suggestions" at bounding box center [853, 379] width 26 height 26
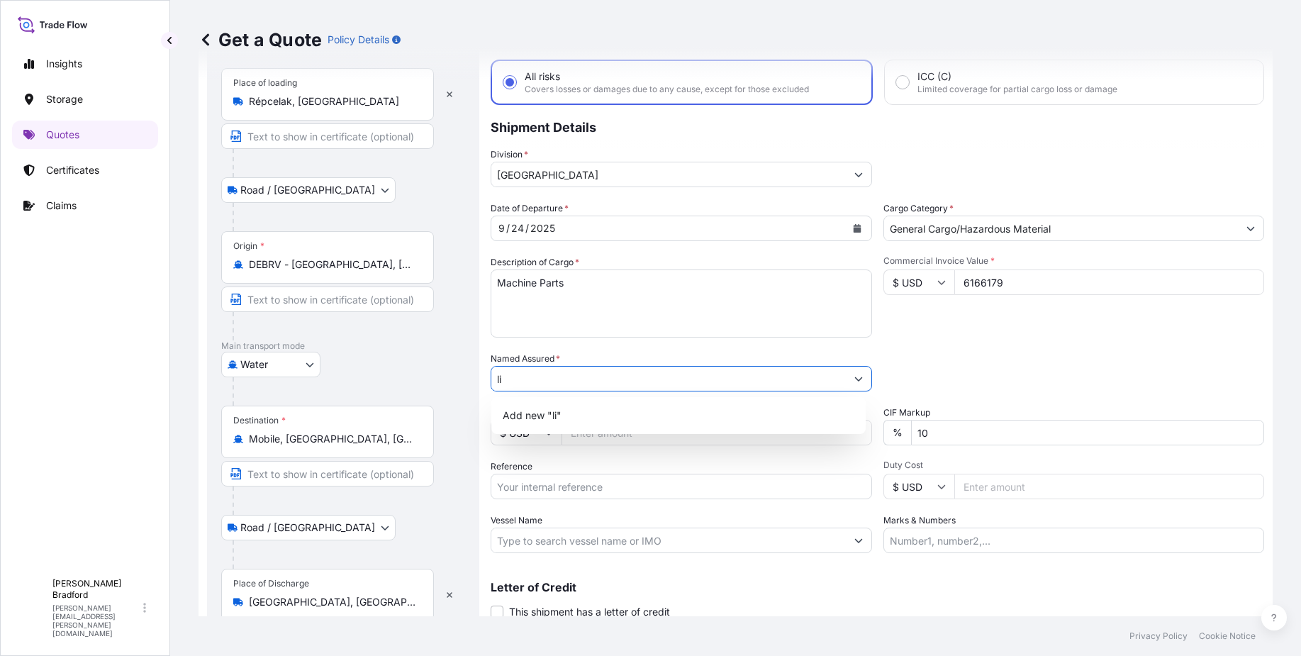
type input "l"
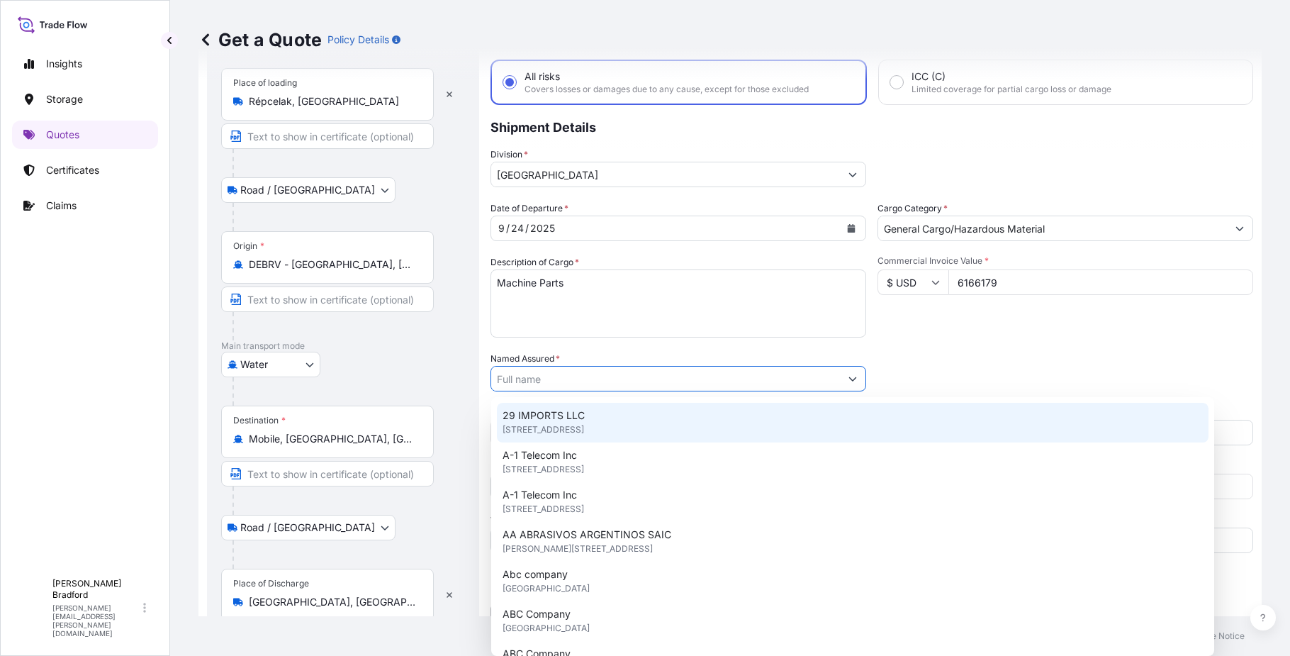
click at [543, 380] on input "Named Assured *" at bounding box center [665, 379] width 349 height 26
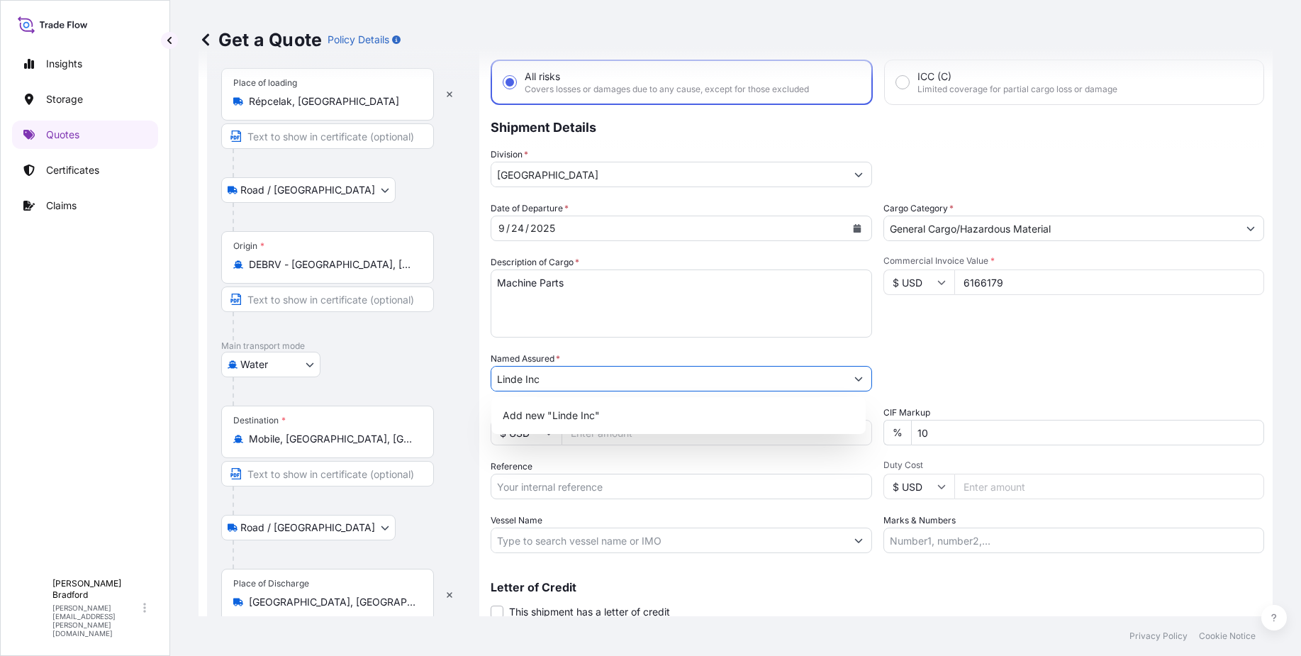
type input "Linde Inc"
click at [953, 364] on div "Packing Category Type to search a container mode Please select a primary mode o…" at bounding box center [1073, 372] width 381 height 40
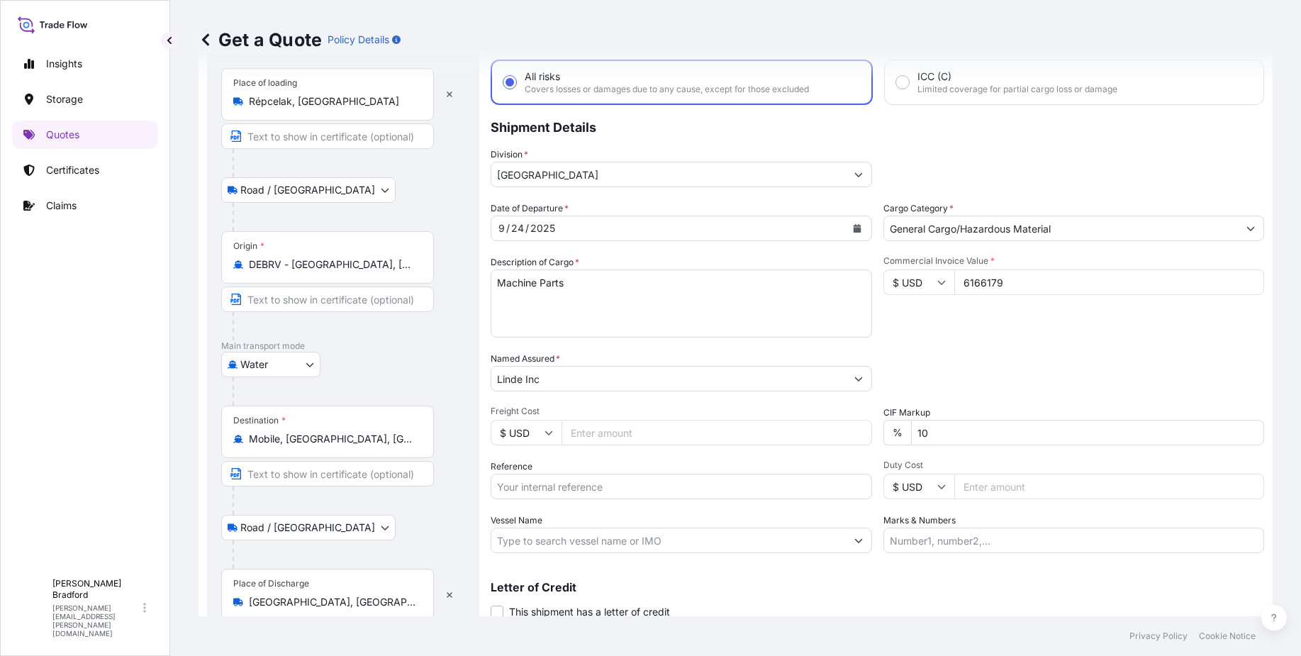
click at [586, 434] on input "Freight Cost" at bounding box center [716, 433] width 310 height 26
type input "96000"
paste input "MEDUEC638248"
type input "MEDUEC638248"
click at [679, 541] on input "Vessel Name" at bounding box center [668, 540] width 354 height 26
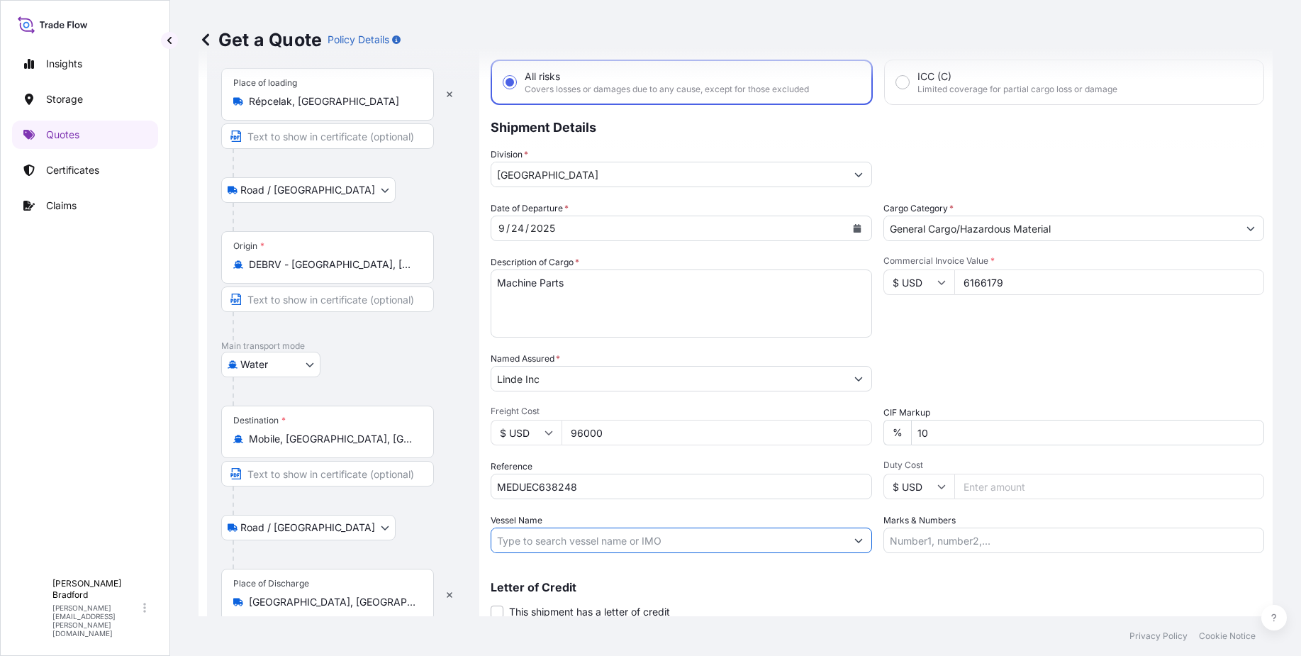
click at [612, 539] on input "Vessel Name" at bounding box center [668, 540] width 354 height 26
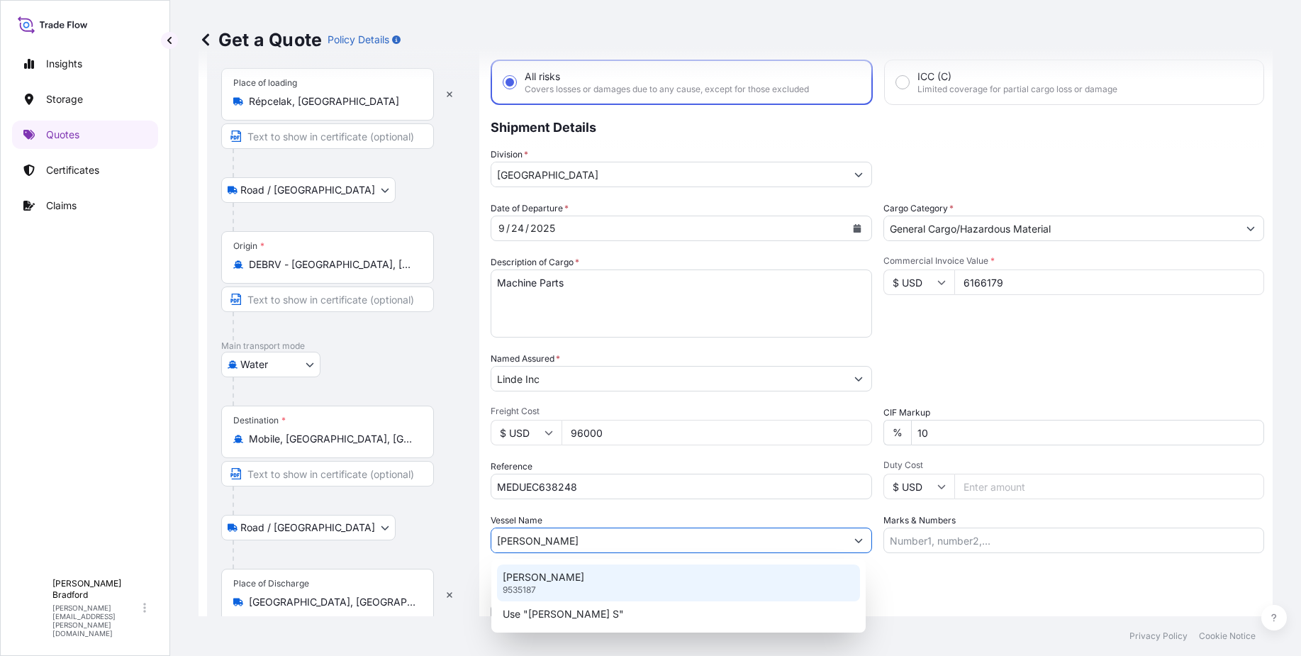
click at [584, 576] on p "[PERSON_NAME]" at bounding box center [544, 577] width 82 height 14
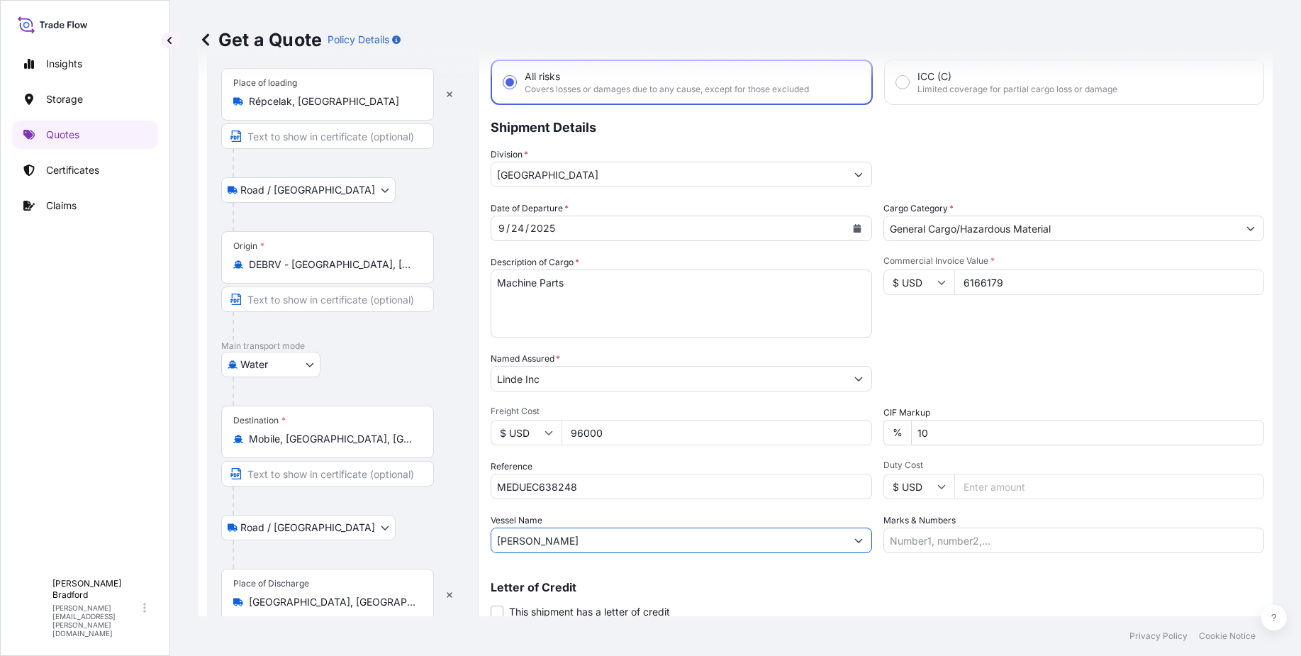
type input "[PERSON_NAME]"
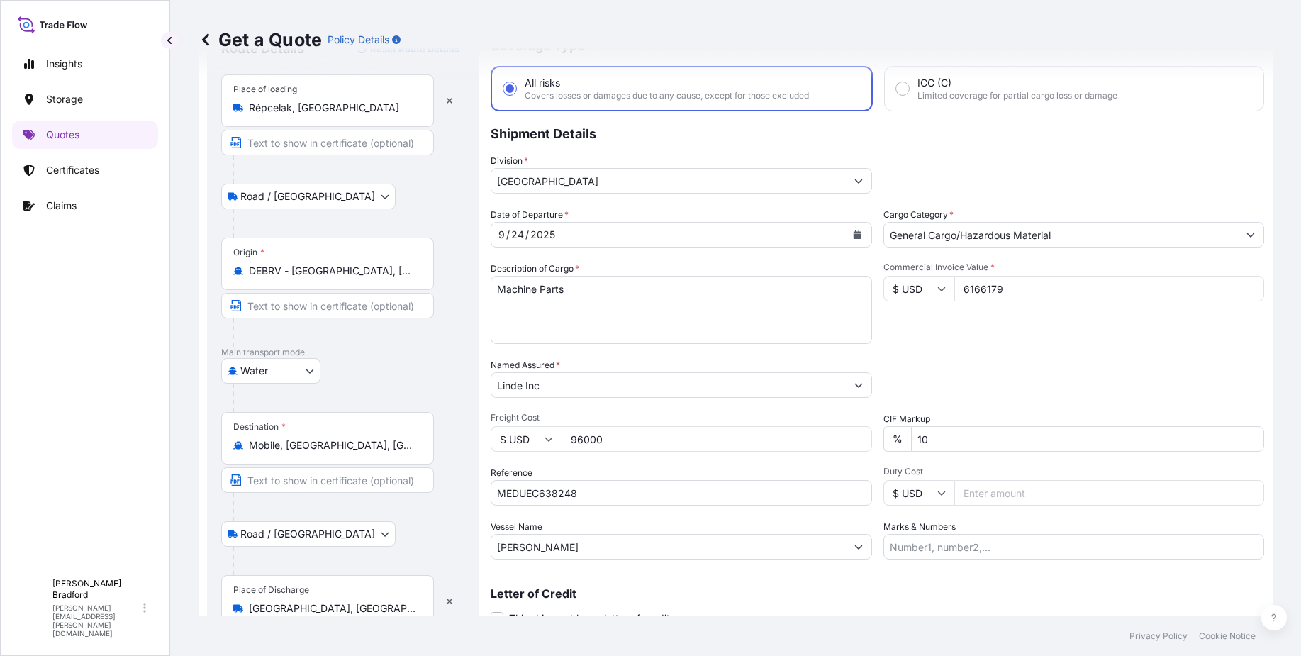
scroll to position [127, 0]
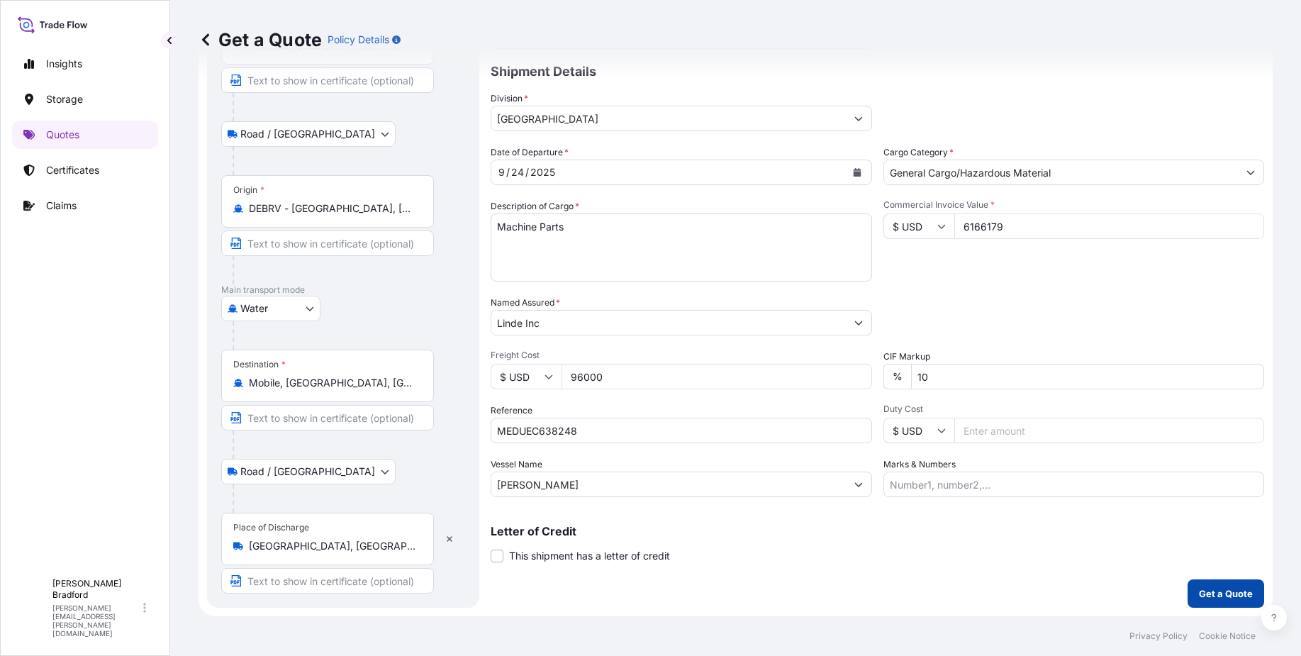
click at [1233, 590] on p "Get a Quote" at bounding box center [1226, 593] width 54 height 14
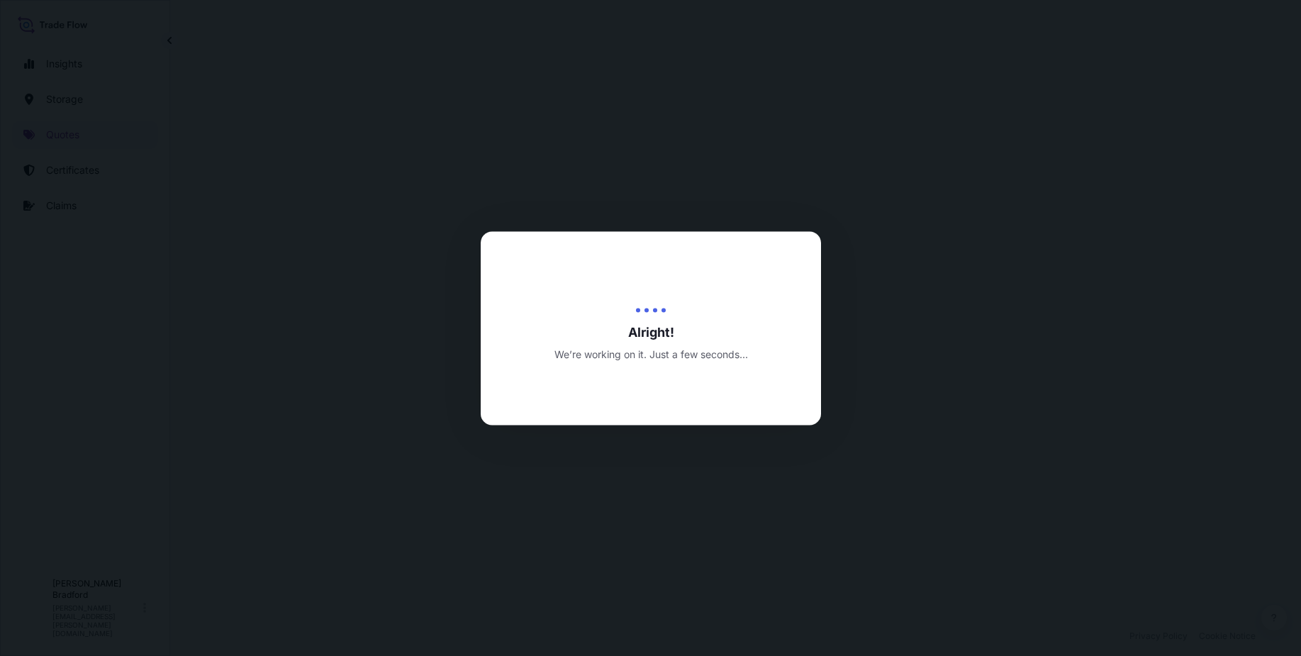
select select "Road / [GEOGRAPHIC_DATA]"
select select "Water"
select select "Road / [GEOGRAPHIC_DATA]"
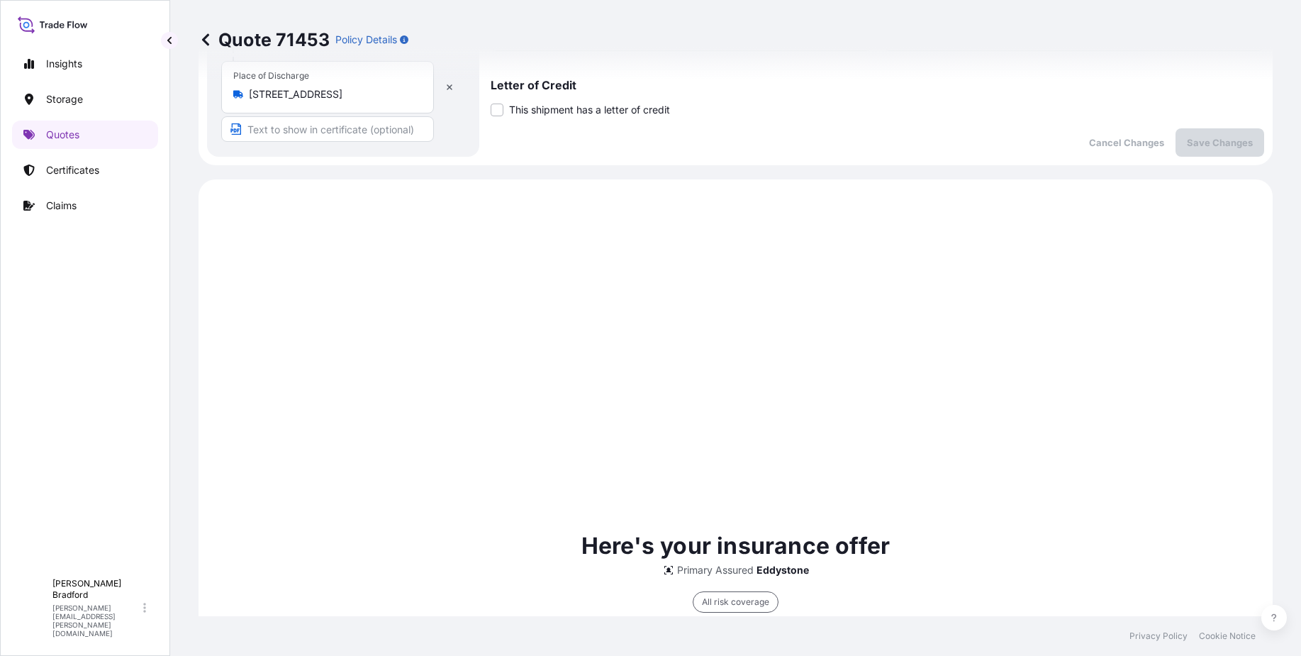
scroll to position [398, 0]
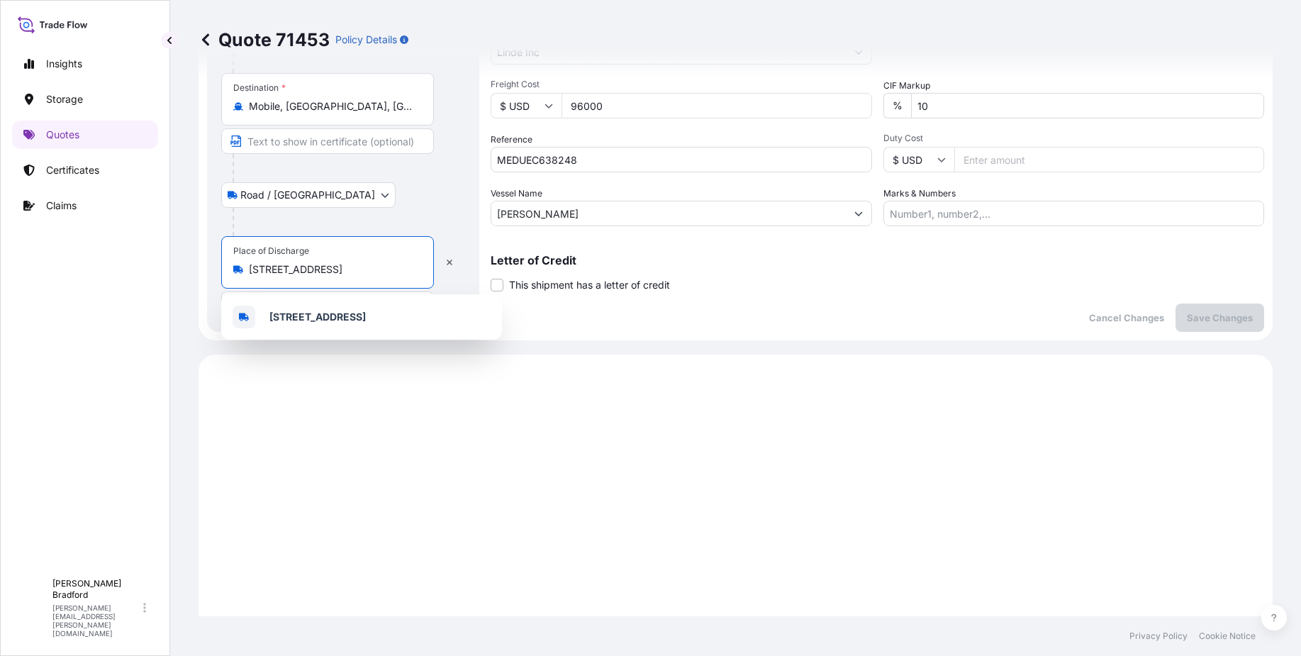
click at [405, 272] on input "[STREET_ADDRESS]" at bounding box center [332, 269] width 167 height 14
click at [399, 266] on input "[STREET_ADDRESS]" at bounding box center [332, 269] width 167 height 14
drag, startPoint x: 362, startPoint y: 268, endPoint x: 225, endPoint y: 284, distance: 137.1
click at [225, 284] on div "Place of Discharge [STREET_ADDRESS]" at bounding box center [327, 262] width 213 height 52
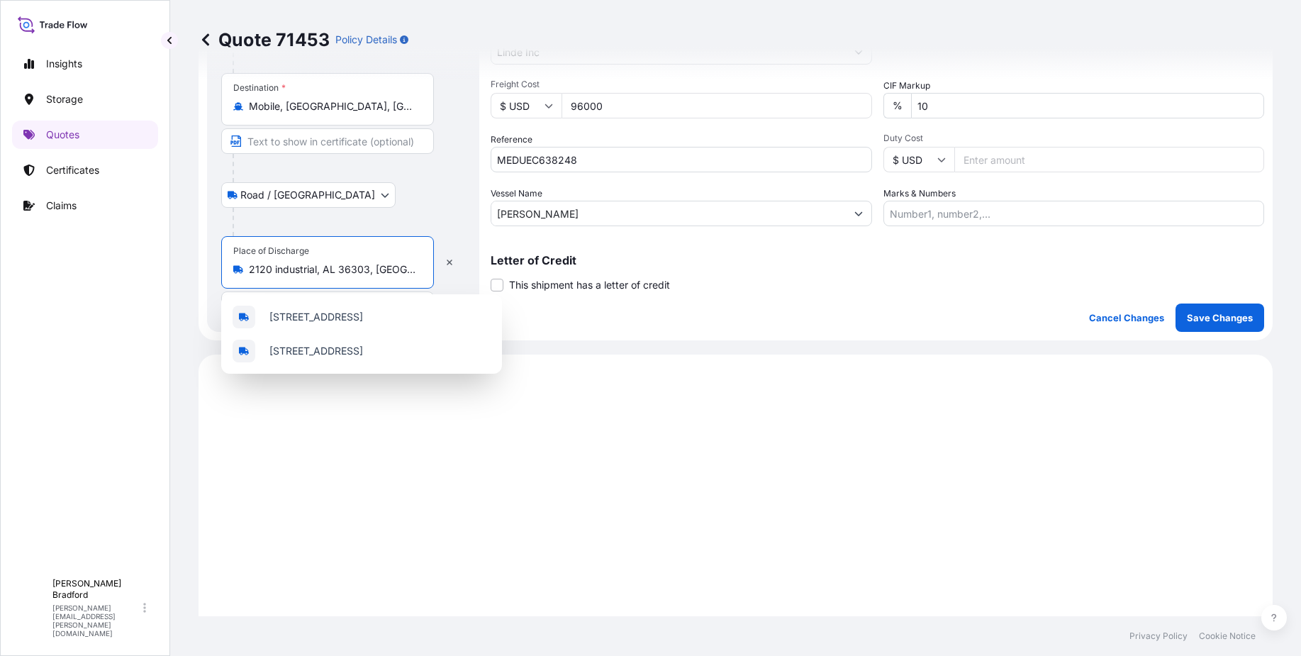
drag, startPoint x: 352, startPoint y: 271, endPoint x: 371, endPoint y: 271, distance: 19.2
click at [371, 271] on input "2120 industrial, AL 36303, [GEOGRAPHIC_DATA]" at bounding box center [332, 269] width 167 height 14
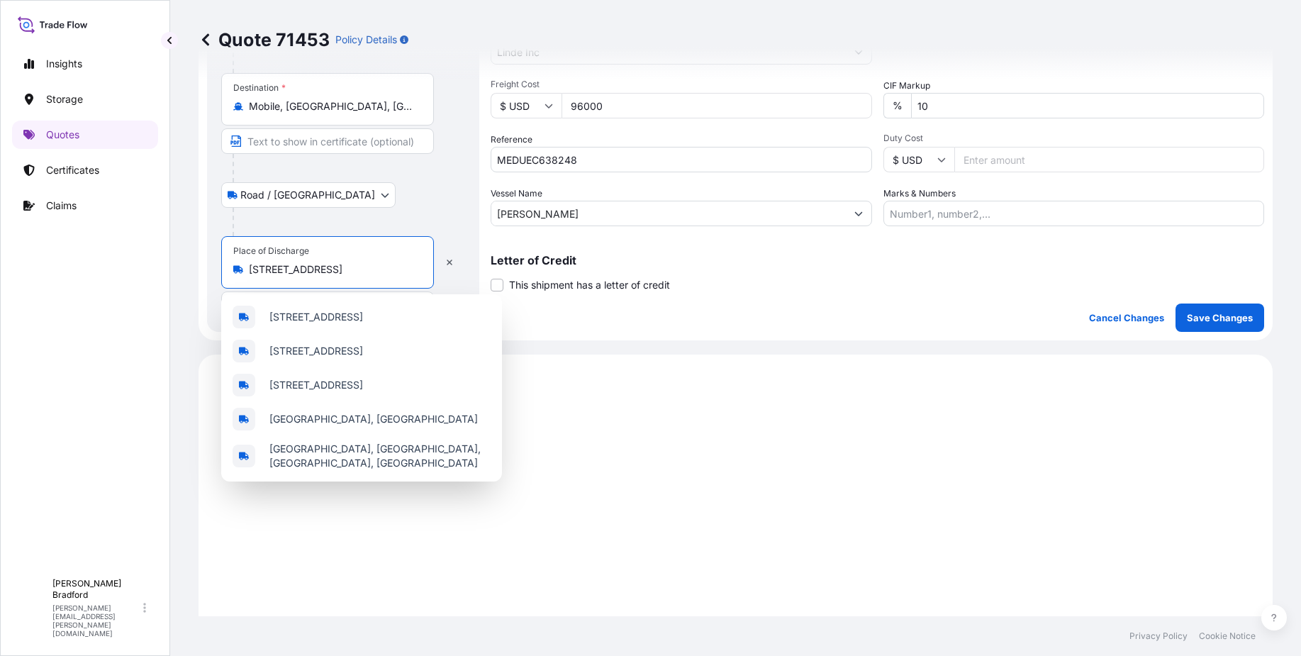
click at [347, 267] on input "[STREET_ADDRESS]" at bounding box center [332, 269] width 167 height 14
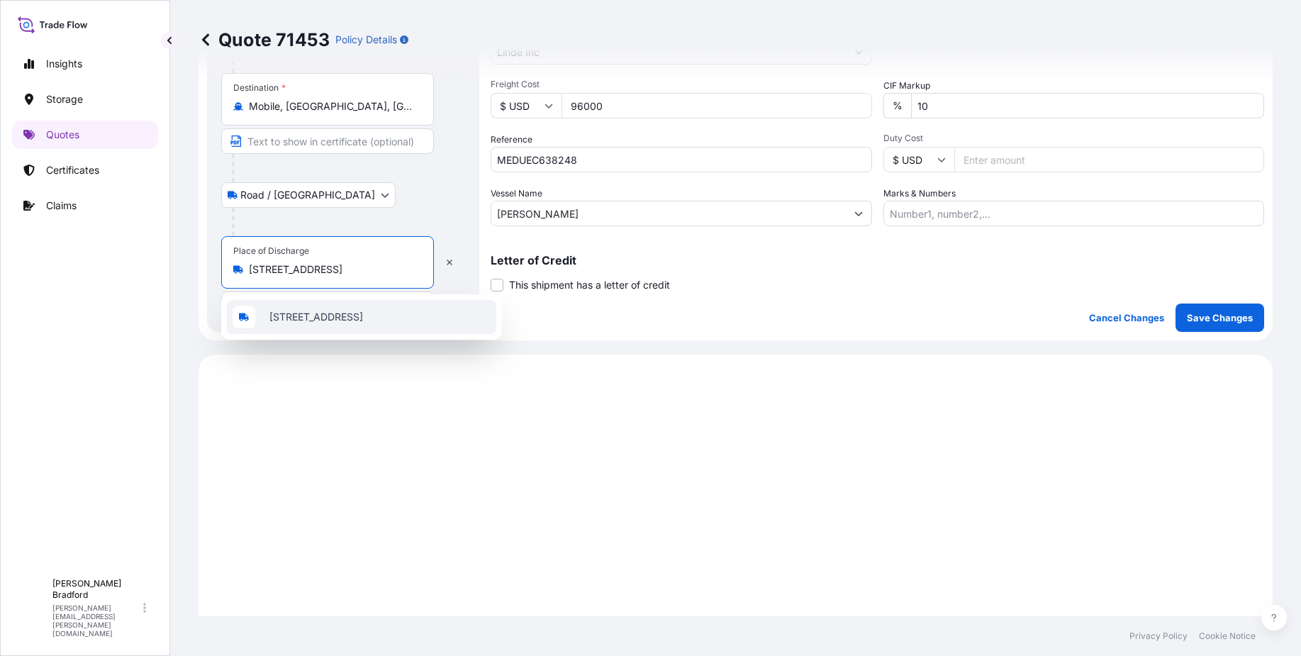
click at [363, 311] on span "[STREET_ADDRESS]" at bounding box center [316, 317] width 94 height 14
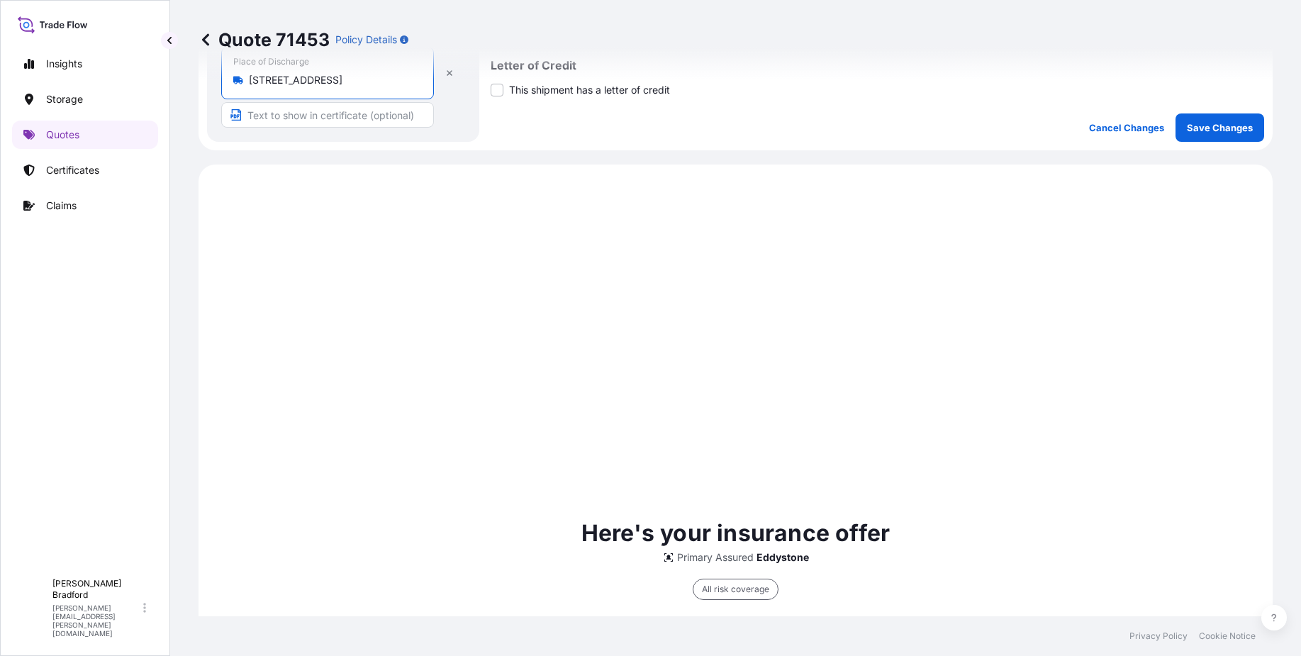
scroll to position [332, 0]
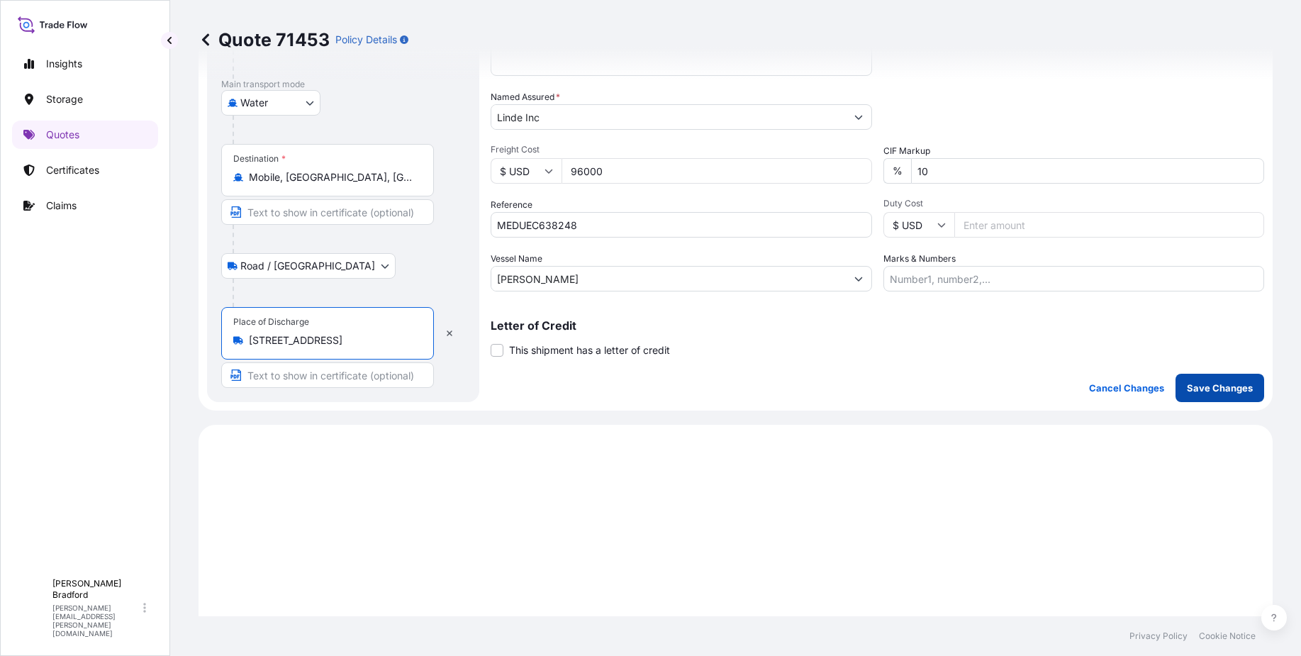
type input "[STREET_ADDRESS]"
click at [1215, 386] on p "Save Changes" at bounding box center [1220, 388] width 66 height 14
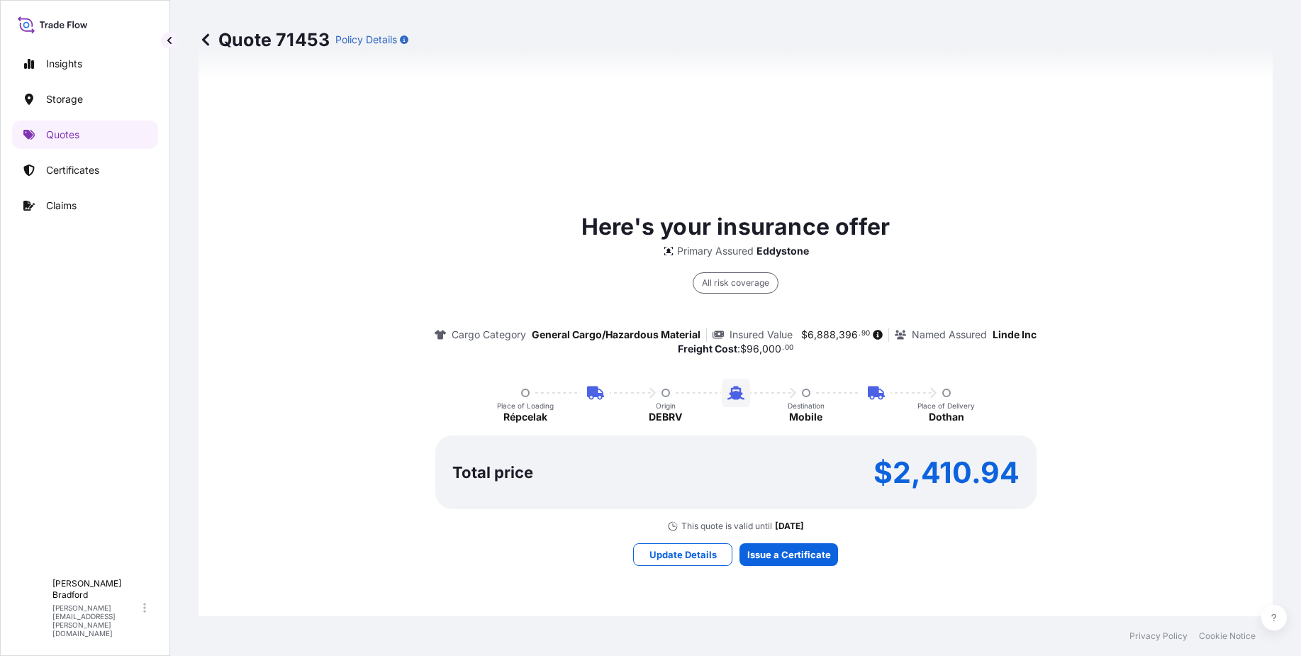
select select "Road / [GEOGRAPHIC_DATA]"
select select "Water"
select select "Road / [GEOGRAPHIC_DATA]"
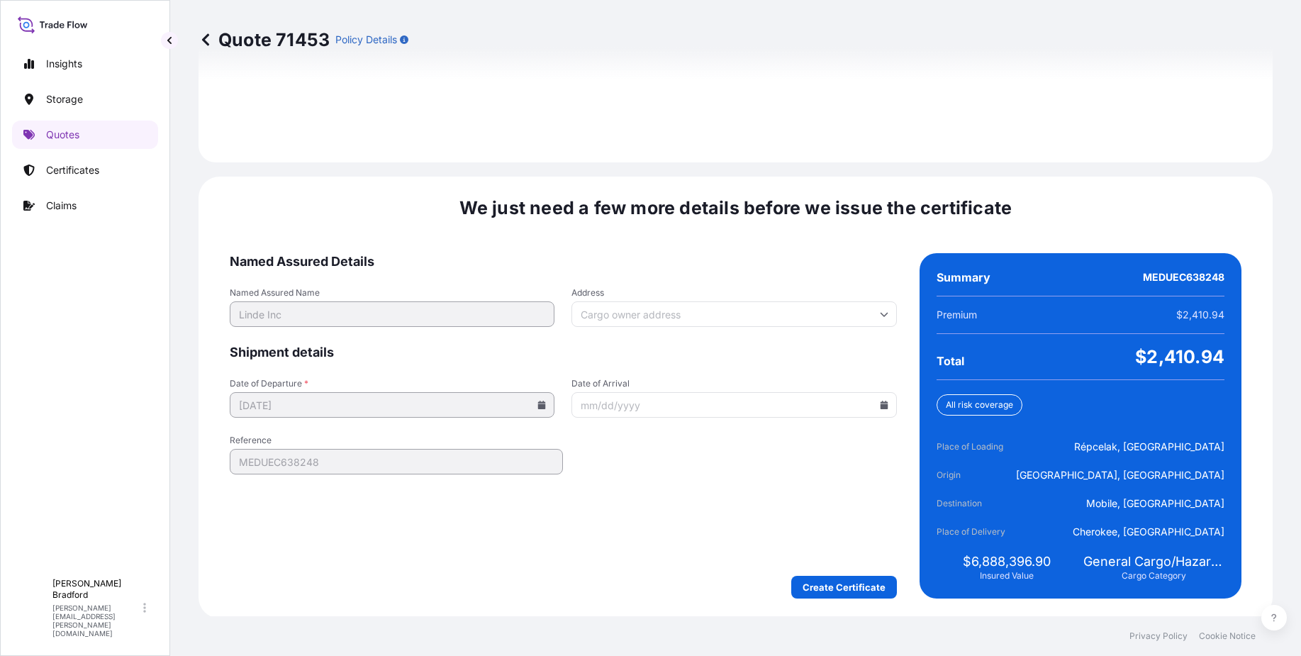
scroll to position [2102, 0]
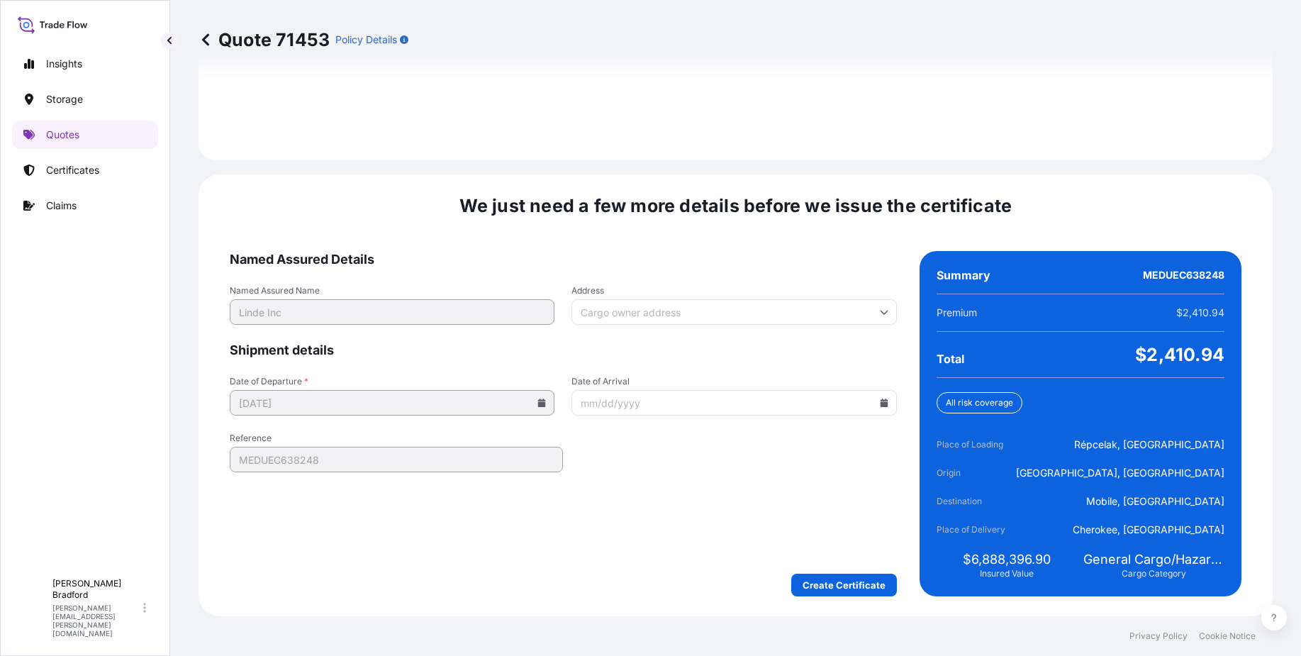
click at [880, 402] on icon at bounding box center [884, 402] width 8 height 9
click at [819, 160] on button at bounding box center [825, 163] width 23 height 23
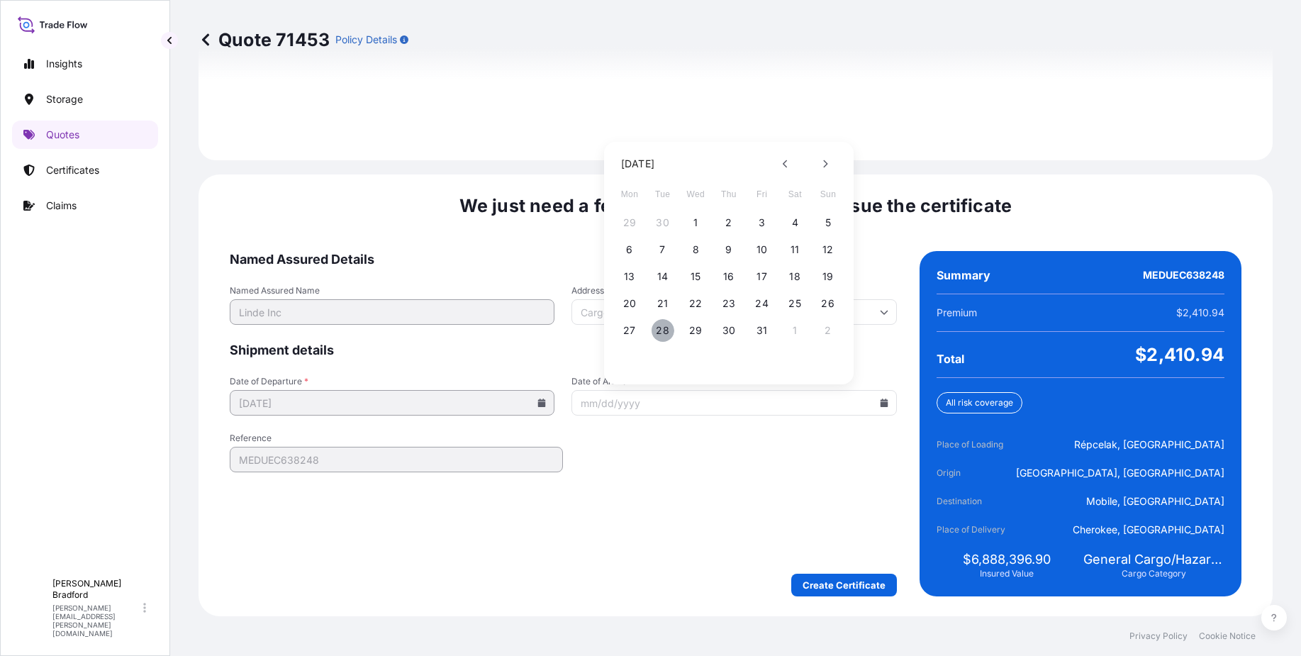
click at [663, 335] on button "28" at bounding box center [662, 330] width 23 height 23
type input "[DATE]"
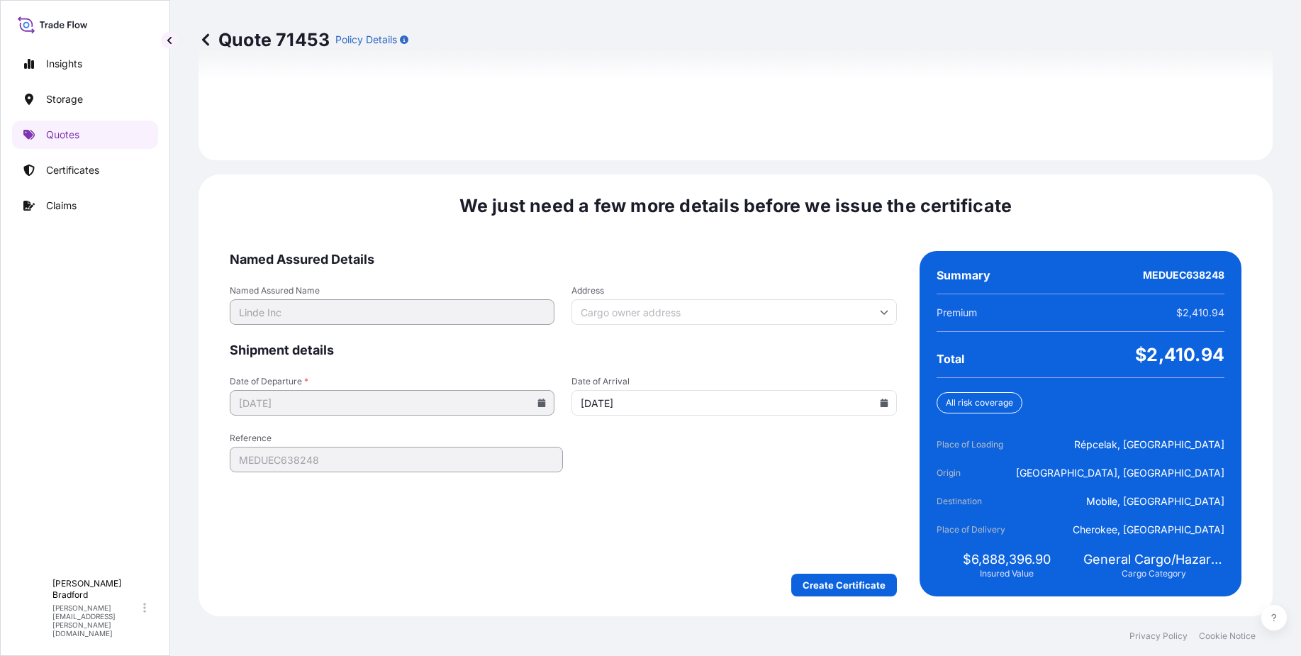
click at [668, 476] on form "Named Assured Details Named Assured Name Linde Inc Address Shipment details Dat…" at bounding box center [563, 423] width 667 height 345
click at [843, 318] on input "Address" at bounding box center [733, 312] width 325 height 26
click at [627, 309] on input "Address" at bounding box center [733, 312] width 325 height 26
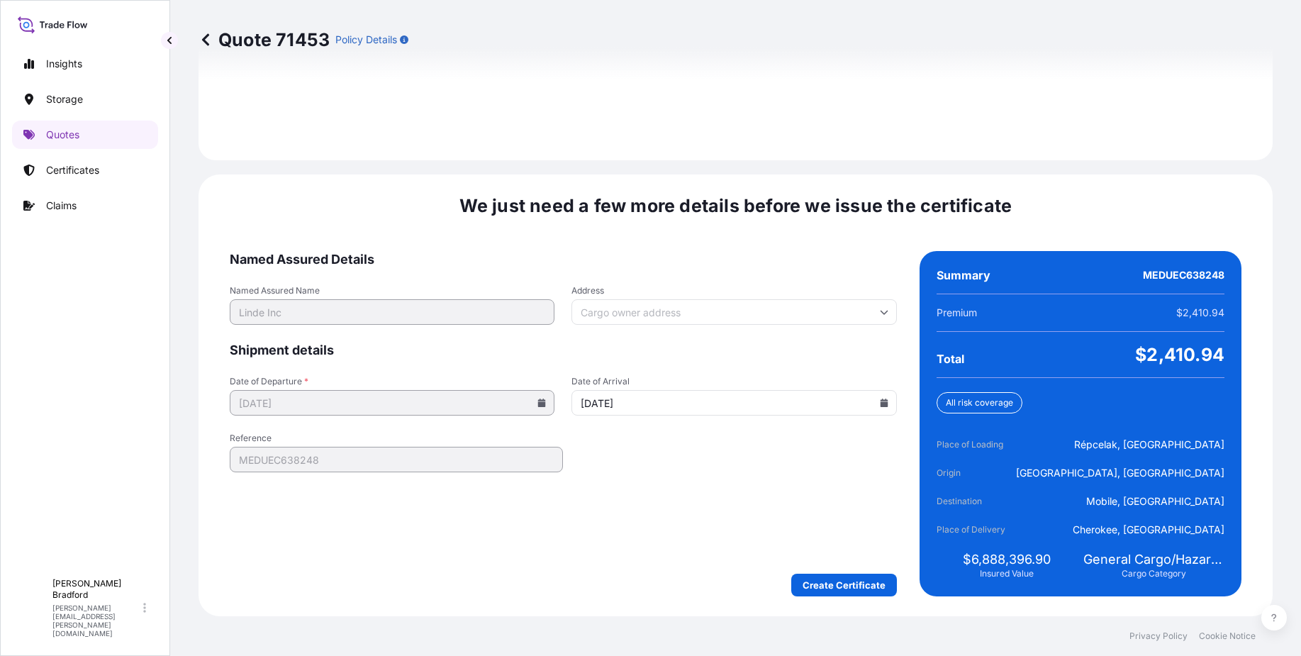
click at [664, 486] on form "Named Assured Details Named Assured Name Linde Inc Address Shipment details Dat…" at bounding box center [563, 423] width 667 height 345
click at [604, 310] on input "Address" at bounding box center [733, 312] width 325 height 26
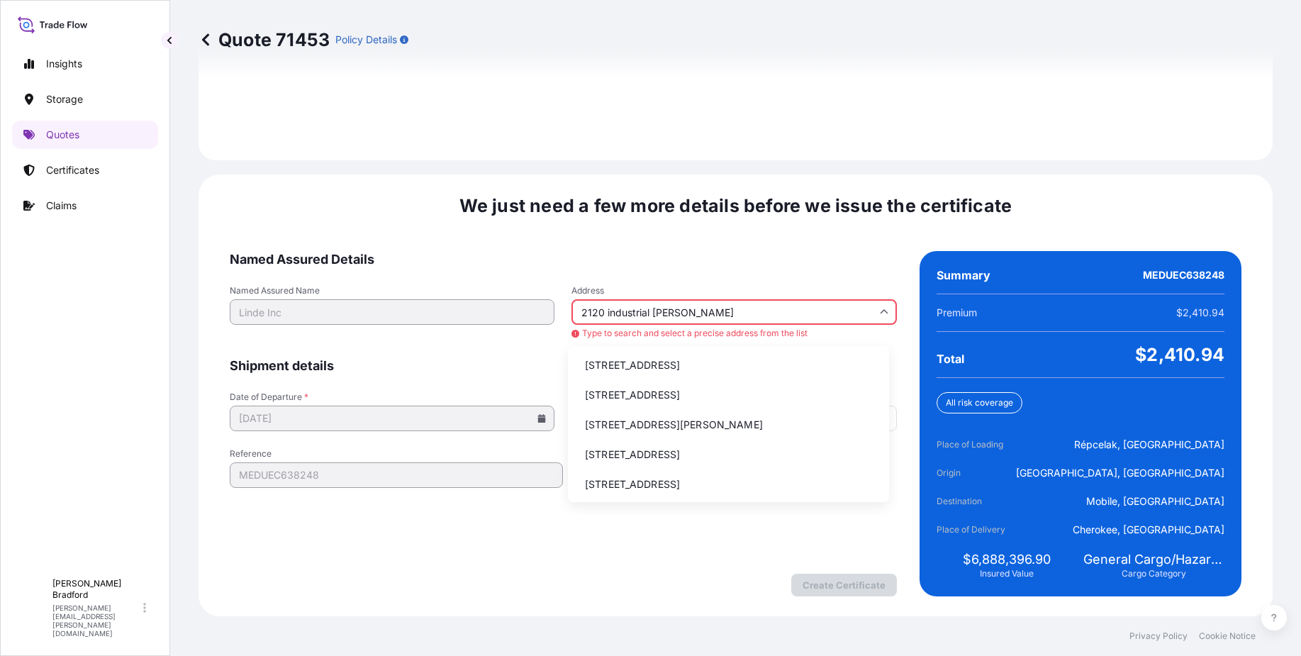
click at [632, 357] on li "[STREET_ADDRESS]" at bounding box center [728, 365] width 310 height 27
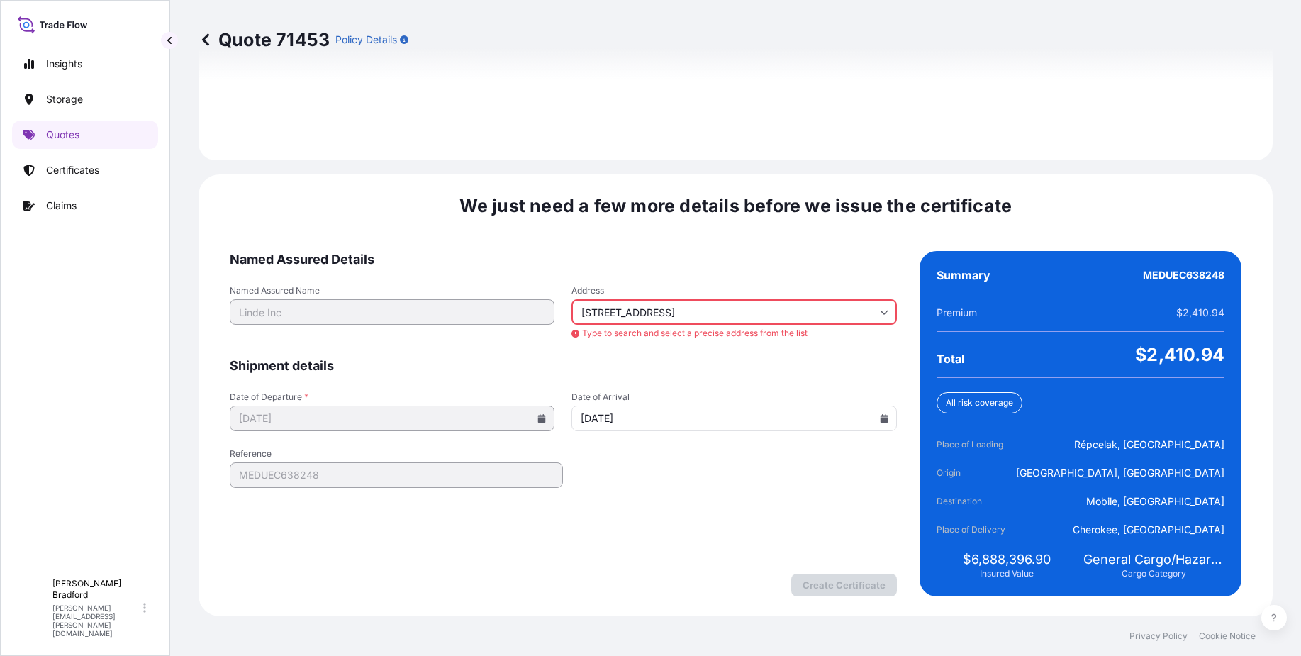
type input "[GEOGRAPHIC_DATA][US_STATE], [GEOGRAPHIC_DATA]"
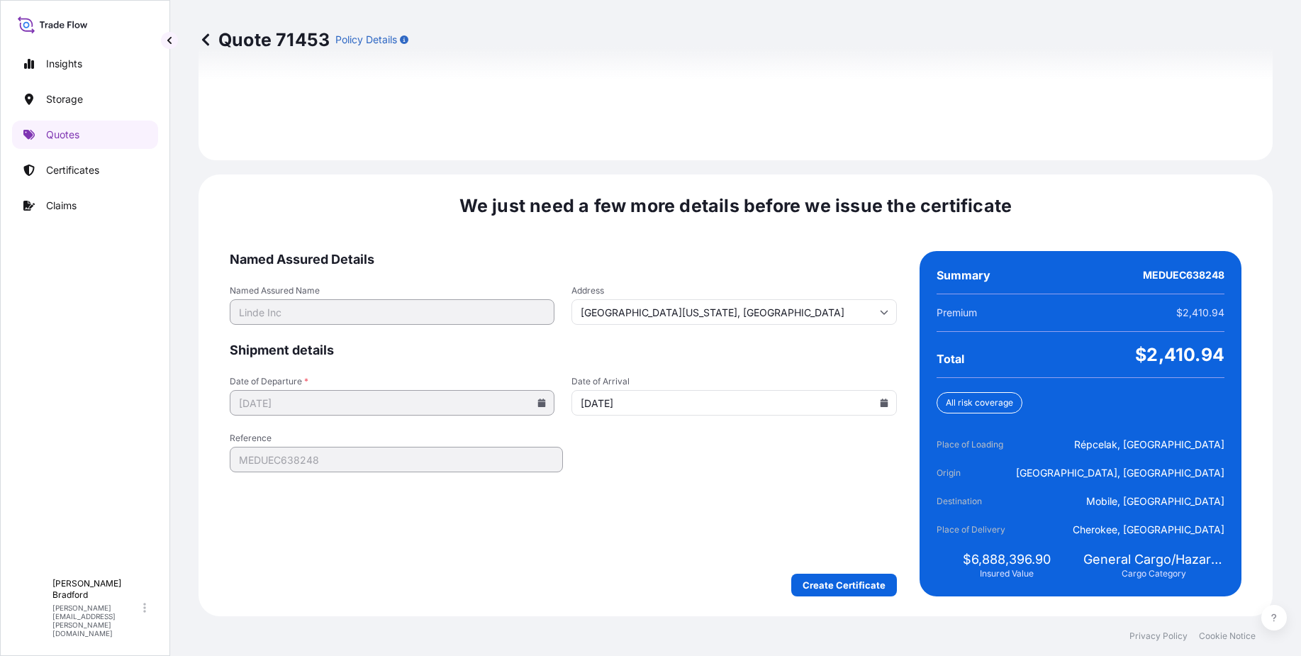
click at [677, 542] on form "Named Assured Details Named Assured Name Linde Inc Address [GEOGRAPHIC_DATA][US…" at bounding box center [563, 423] width 667 height 345
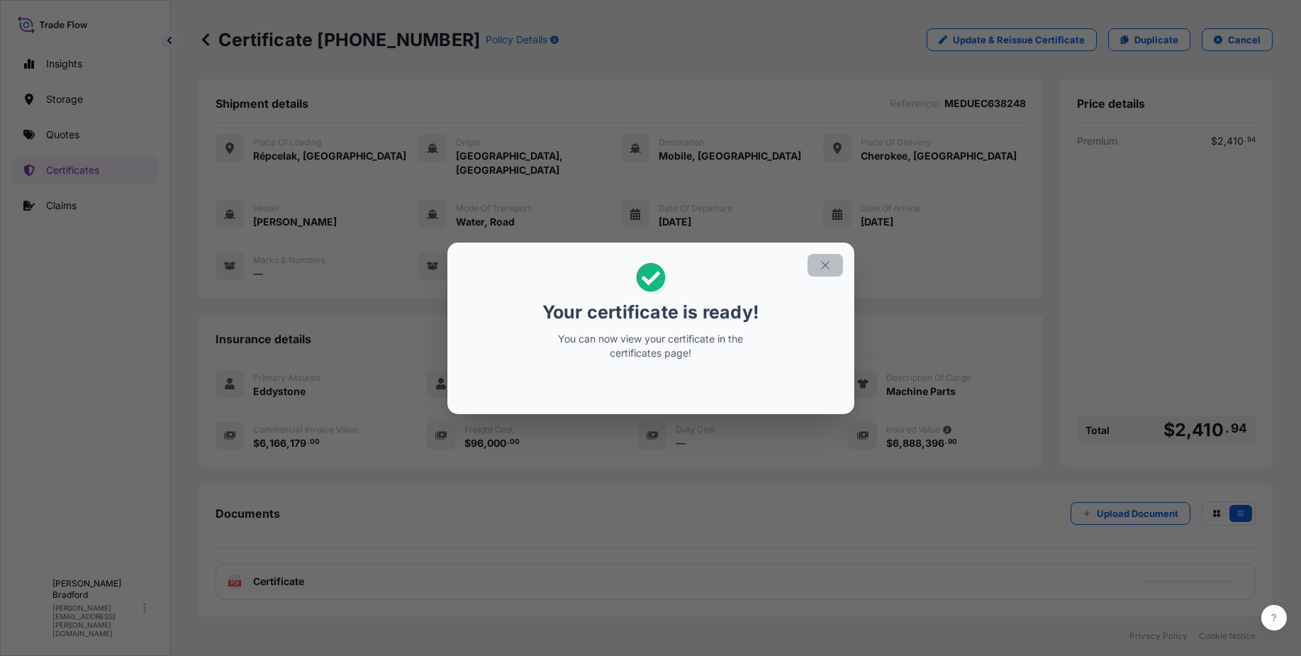
click at [825, 267] on icon "button" at bounding box center [825, 265] width 13 height 13
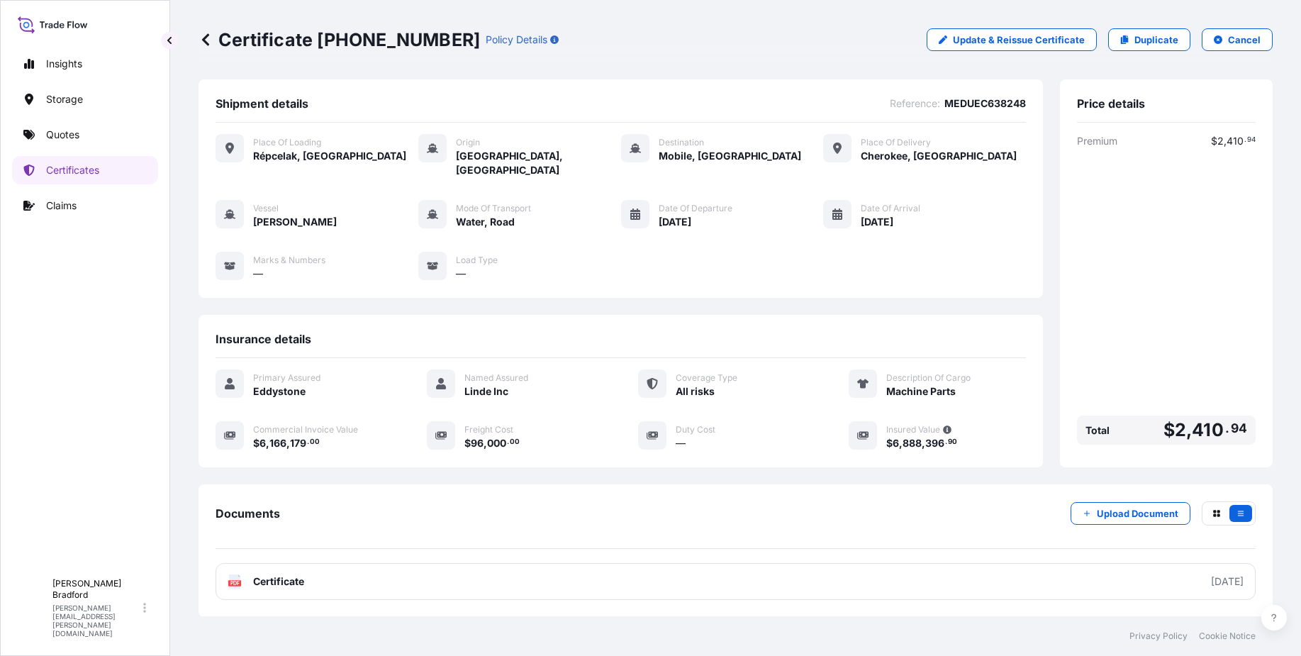
click at [998, 590] on div "Documents Upload Document PDF Certificate [DATE]" at bounding box center [735, 550] width 1074 height 133
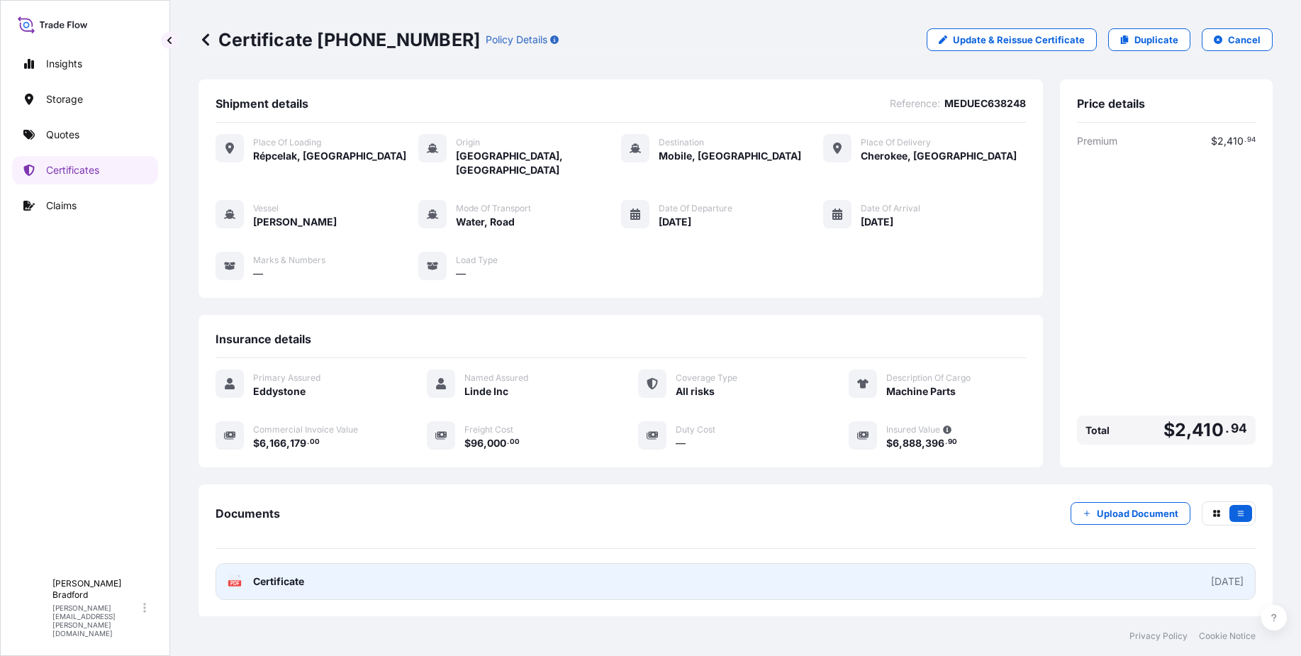
click at [994, 576] on link "PDF Certificate [DATE]" at bounding box center [735, 581] width 1040 height 37
